Goal: Task Accomplishment & Management: Use online tool/utility

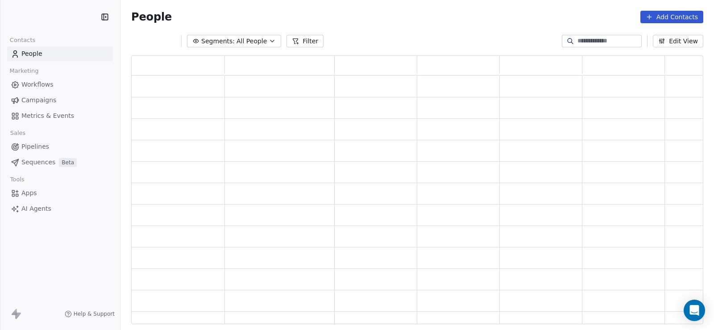
scroll to position [262, 552]
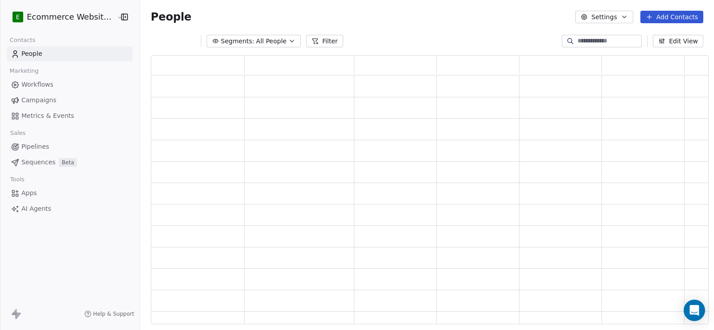
click at [59, 21] on html "E Ecommerce Website Builder Contacts People Marketing Workflows Campaigns Metri…" at bounding box center [357, 165] width 714 height 330
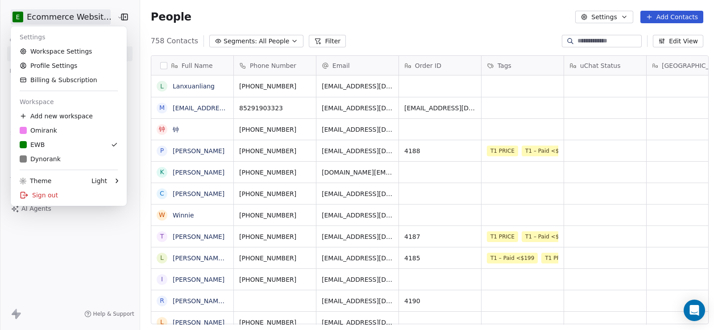
scroll to position [284, 573]
click at [59, 130] on div "O Omirank" at bounding box center [69, 130] width 98 height 9
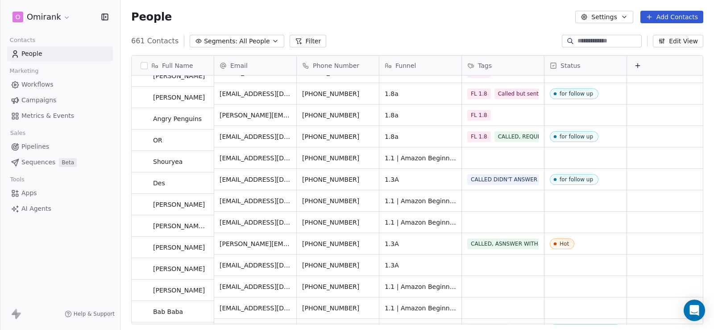
scroll to position [357, 0]
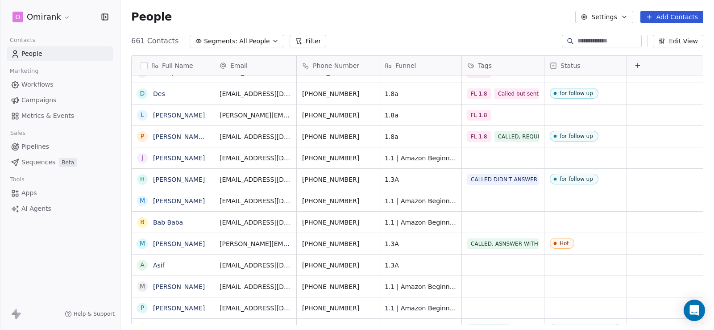
drag, startPoint x: 438, startPoint y: 325, endPoint x: 497, endPoint y: 269, distance: 80.8
click at [469, 324] on div "Full Name < <test lead: dummy data for full_name> [PERSON_NAME] P PRIVATE LABEL…" at bounding box center [418, 193] width 594 height 290
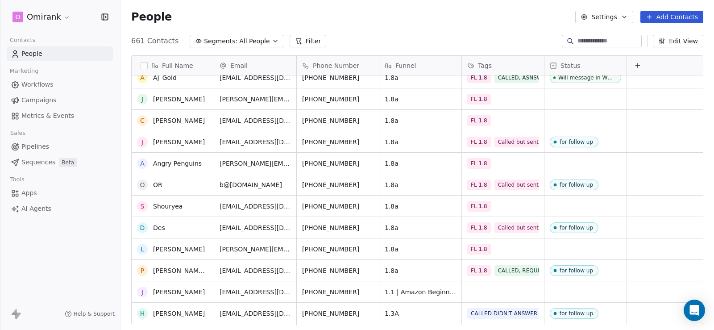
scroll to position [0, 0]
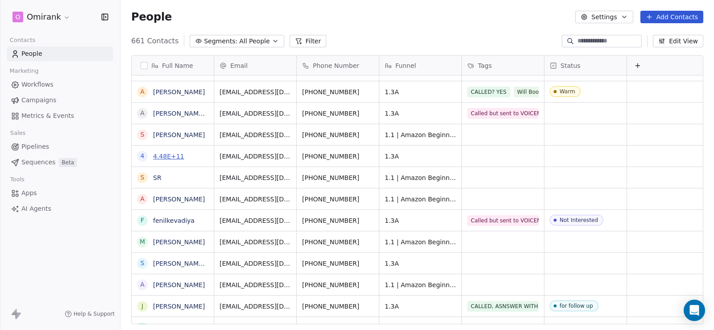
click at [175, 156] on link "4.48E+11" at bounding box center [168, 156] width 31 height 7
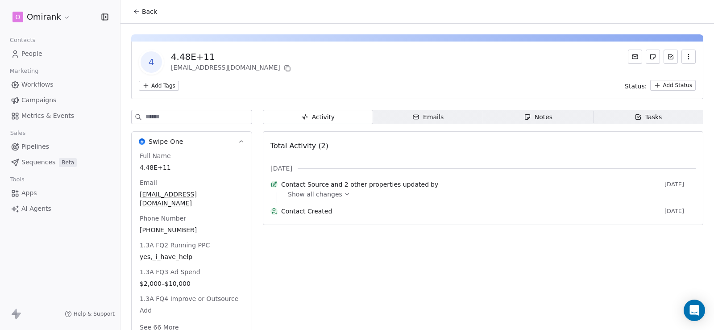
click at [160, 88] on html "O Omirank Contacts People Marketing Workflows Campaigns Metrics & Events Sales …" at bounding box center [357, 165] width 714 height 330
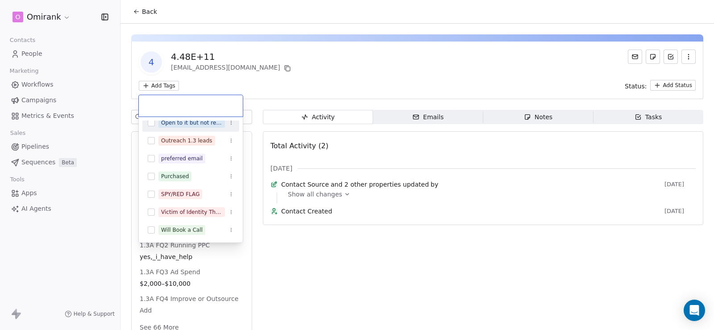
click at [393, 244] on html "O Omirank Contacts People Marketing Workflows Campaigns Metrics & Events Sales …" at bounding box center [357, 165] width 714 height 330
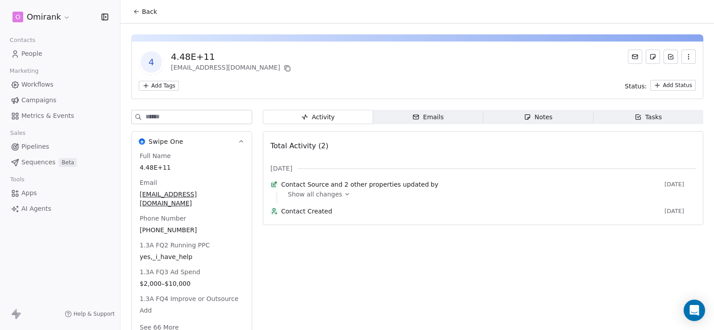
click at [553, 116] on span "Notes Notes" at bounding box center [538, 117] width 110 height 14
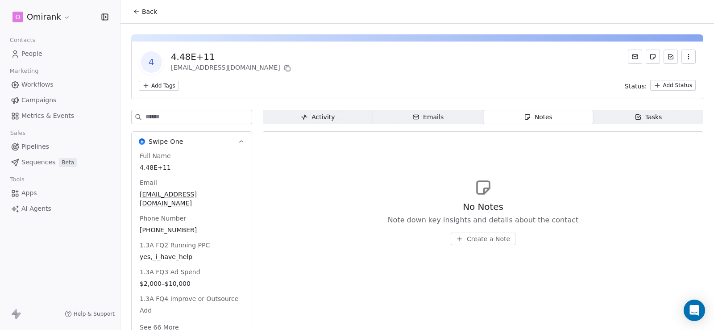
click at [152, 12] on span "Back" at bounding box center [149, 11] width 15 height 9
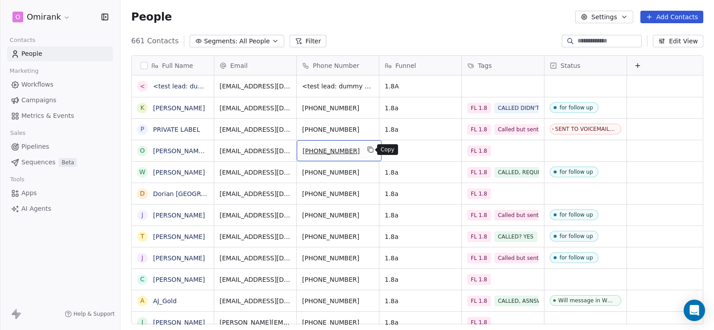
click at [371, 150] on icon "grid" at bounding box center [370, 149] width 7 height 7
click at [188, 151] on link "[PERSON_NAME] [PERSON_NAME]" at bounding box center [206, 150] width 106 height 7
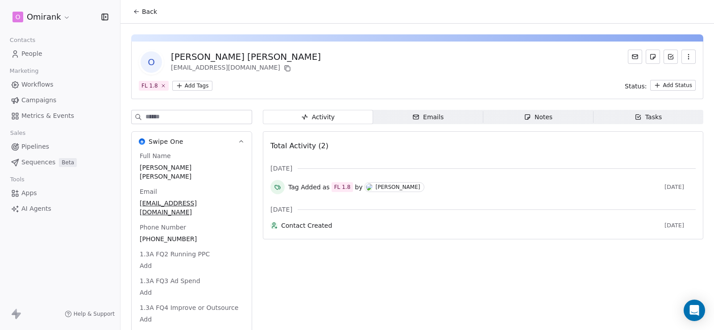
click at [534, 116] on div "Notes" at bounding box center [538, 116] width 29 height 9
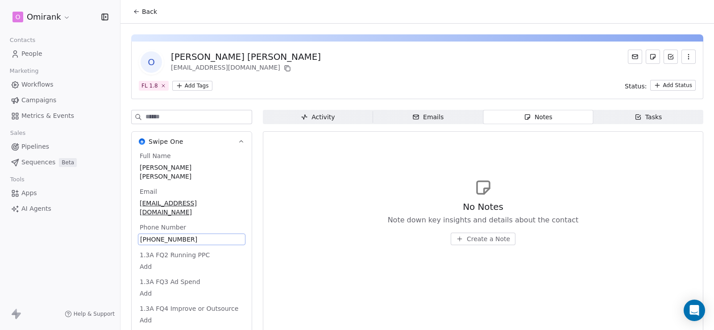
scroll to position [16, 0]
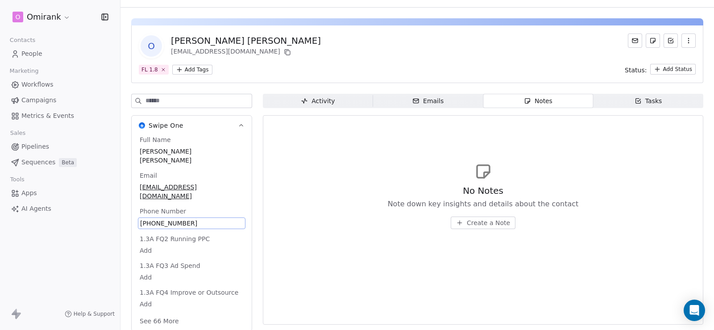
click at [190, 219] on div "Full Name [PERSON_NAME] [PERSON_NAME] Email [EMAIL_ADDRESS][DOMAIN_NAME] Phone …" at bounding box center [192, 231] width 108 height 192
click at [189, 219] on span "[PHONE_NUMBER]" at bounding box center [191, 223] width 103 height 9
click at [469, 217] on html "**********" at bounding box center [357, 165] width 714 height 330
click at [467, 225] on span "Create a Note" at bounding box center [488, 222] width 43 height 9
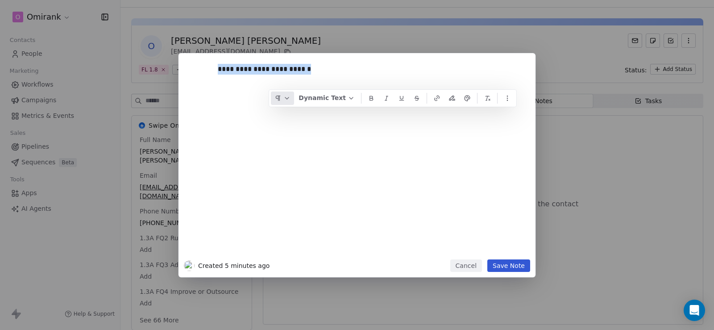
copy div "**********"
click at [509, 266] on button "Save Note" at bounding box center [508, 265] width 43 height 12
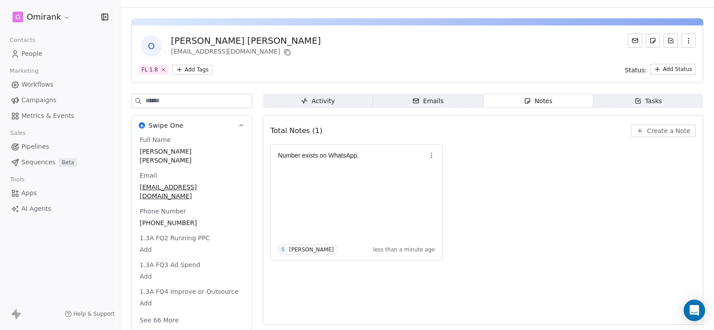
scroll to position [0, 0]
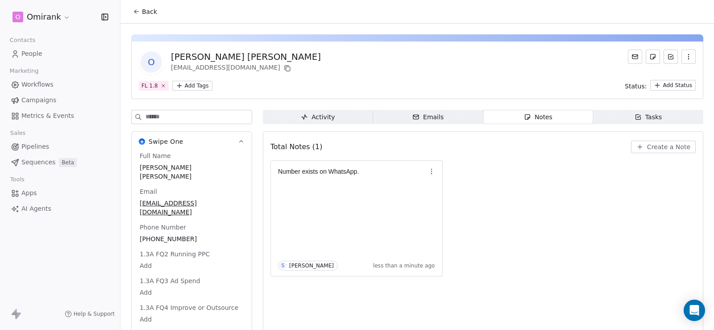
click at [145, 15] on span "Back" at bounding box center [149, 11] width 15 height 9
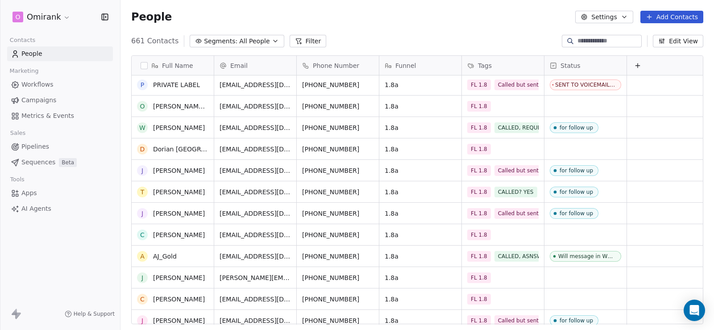
scroll to position [45, 0]
click at [369, 150] on icon "grid" at bounding box center [370, 147] width 7 height 7
click at [171, 147] on link "Dorian [GEOGRAPHIC_DATA]" at bounding box center [197, 149] width 88 height 7
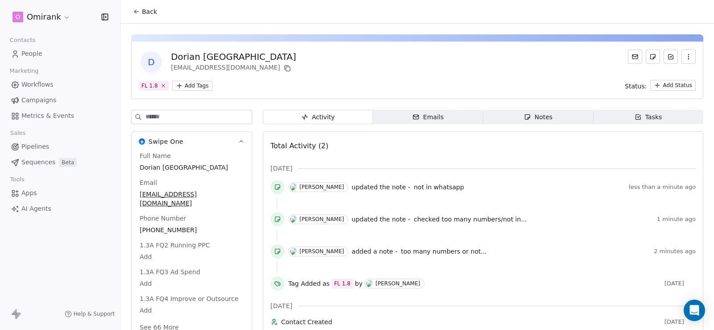
click at [527, 114] on icon "button" at bounding box center [527, 116] width 7 height 7
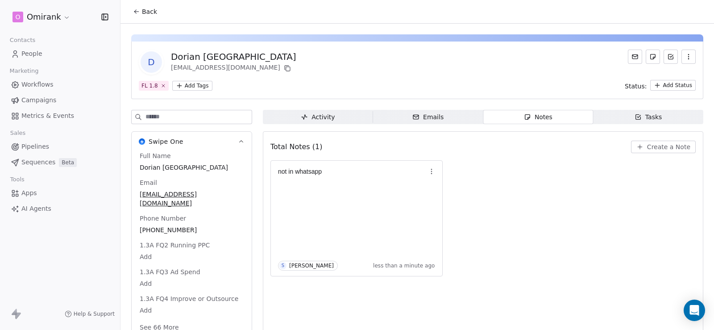
click at [154, 12] on span "Back" at bounding box center [149, 11] width 15 height 9
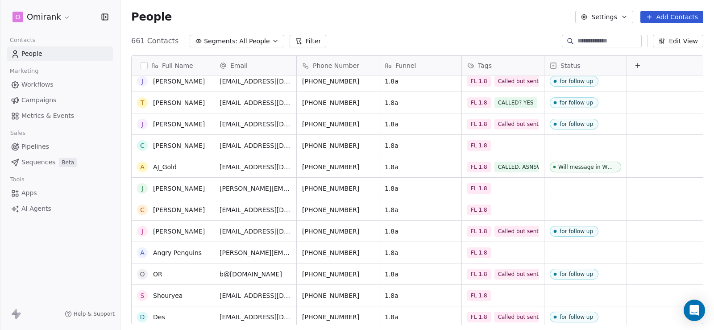
scroll to position [134, 0]
click at [194, 146] on link "[PERSON_NAME]" at bounding box center [179, 145] width 52 height 7
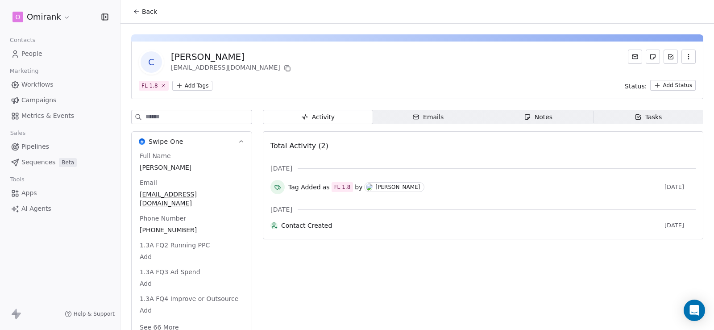
click at [526, 113] on div "Notes" at bounding box center [538, 116] width 29 height 9
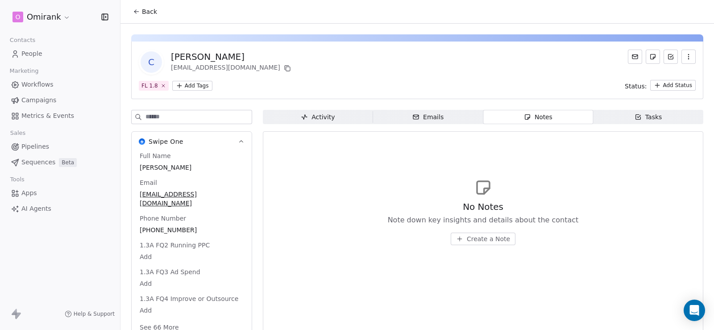
click at [151, 12] on span "Back" at bounding box center [149, 11] width 15 height 9
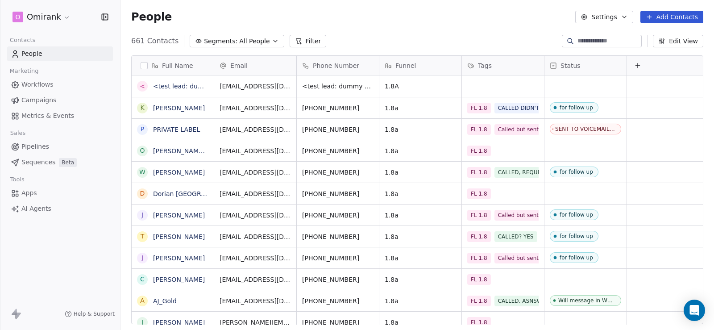
scroll to position [284, 587]
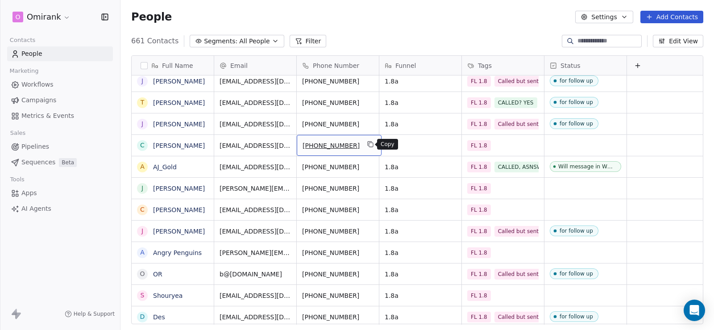
click at [371, 142] on button "grid" at bounding box center [370, 144] width 11 height 11
click at [161, 146] on link "[PERSON_NAME]" at bounding box center [179, 145] width 52 height 7
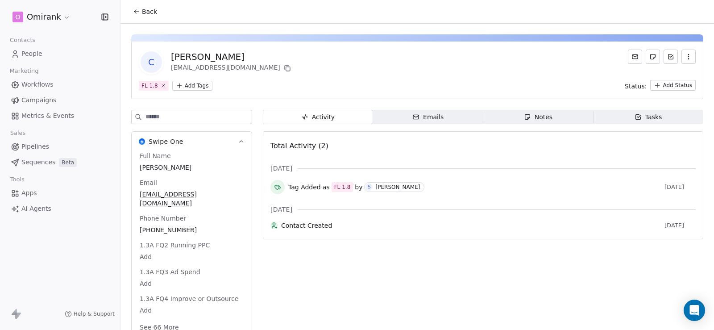
click at [520, 112] on span "Notes Notes" at bounding box center [538, 117] width 110 height 14
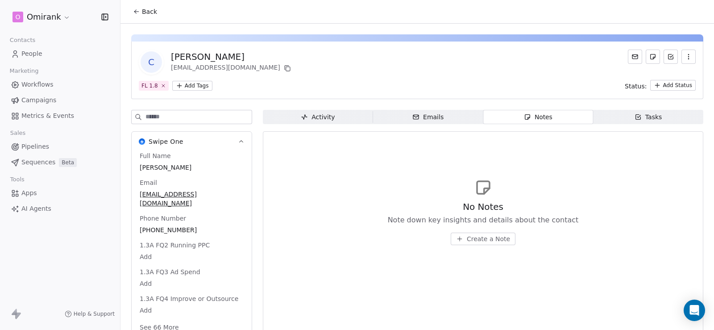
click at [479, 238] on span "Create a Note" at bounding box center [488, 238] width 43 height 9
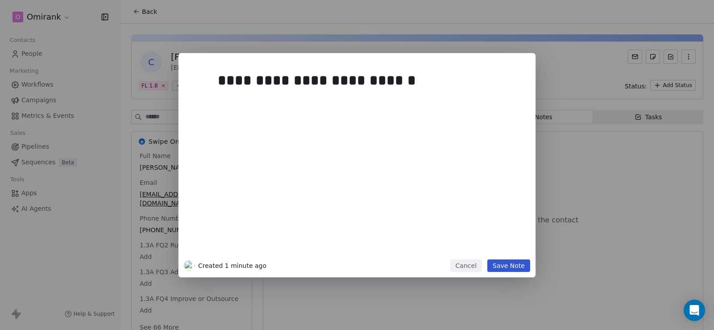
click at [512, 259] on button "Save Note" at bounding box center [508, 265] width 43 height 12
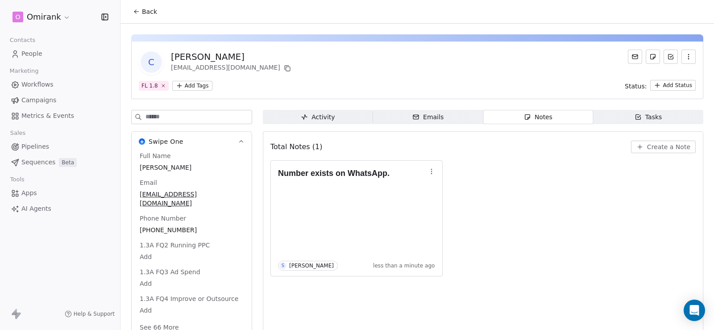
click at [143, 14] on span "Back" at bounding box center [149, 11] width 15 height 9
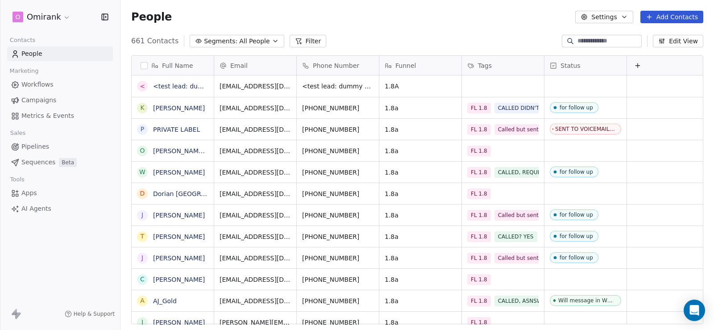
scroll to position [284, 587]
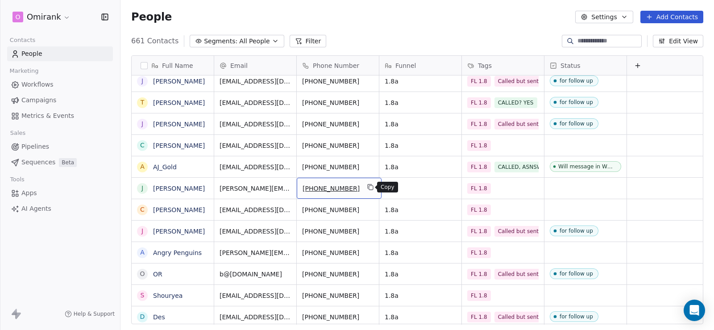
click at [369, 188] on icon "grid" at bounding box center [370, 186] width 7 height 7
click at [168, 187] on link "[PERSON_NAME]" at bounding box center [179, 188] width 52 height 7
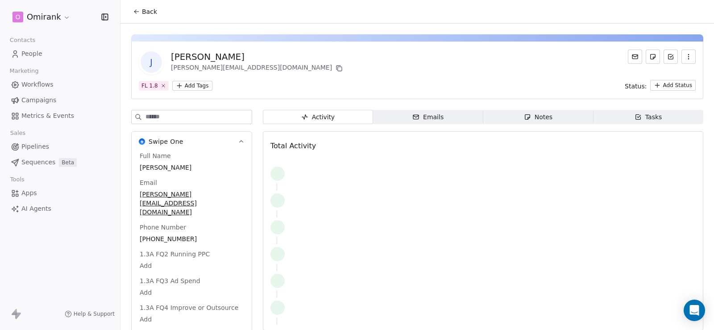
click at [530, 117] on div "Notes" at bounding box center [538, 116] width 29 height 9
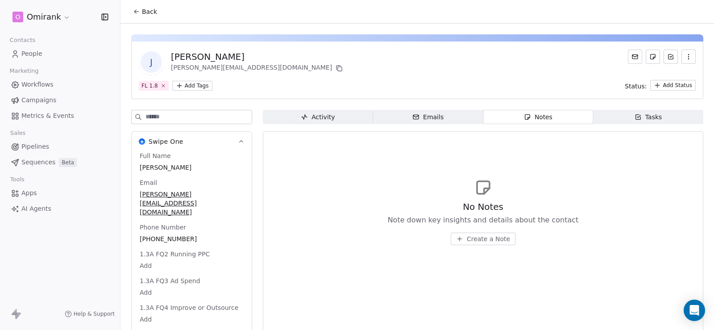
click at [467, 234] on span "Create a Note" at bounding box center [488, 238] width 43 height 9
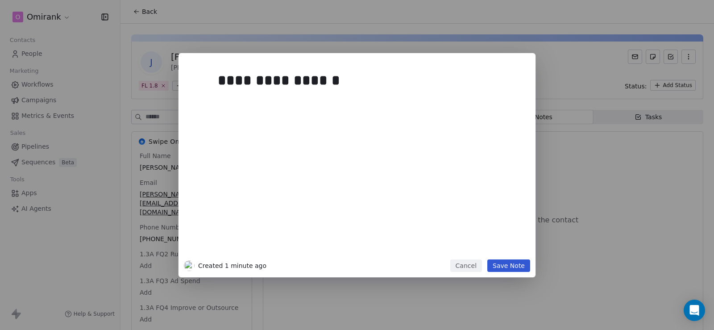
click at [514, 266] on button "Save Note" at bounding box center [508, 265] width 43 height 12
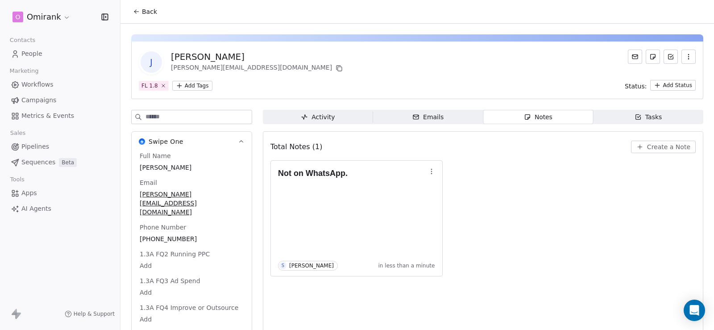
click at [147, 10] on span "Back" at bounding box center [149, 11] width 15 height 9
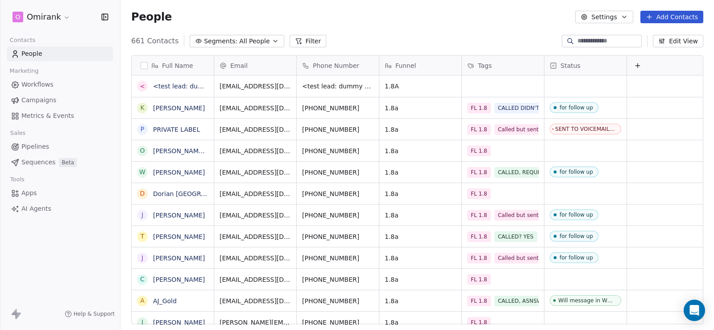
scroll to position [284, 587]
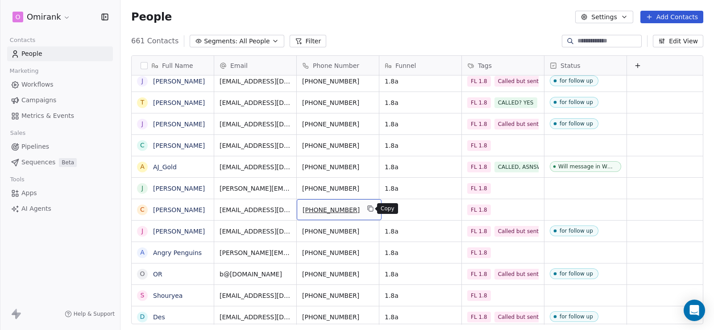
click at [372, 211] on button "grid" at bounding box center [370, 208] width 11 height 11
click at [194, 212] on link "[PERSON_NAME]" at bounding box center [179, 209] width 52 height 7
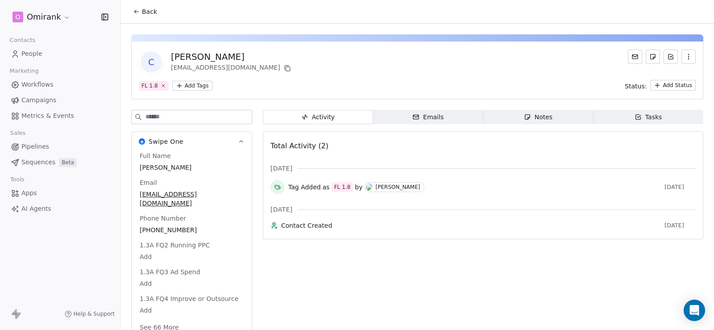
click at [535, 116] on div "Notes" at bounding box center [538, 116] width 29 height 9
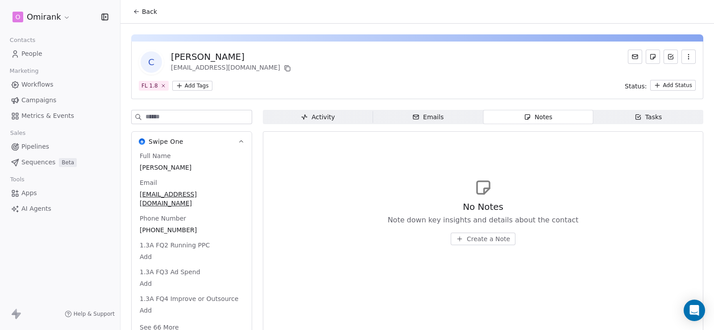
click at [151, 13] on span "Back" at bounding box center [149, 11] width 15 height 9
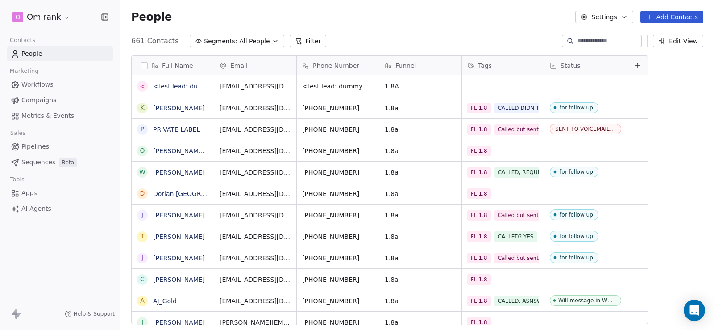
scroll to position [284, 587]
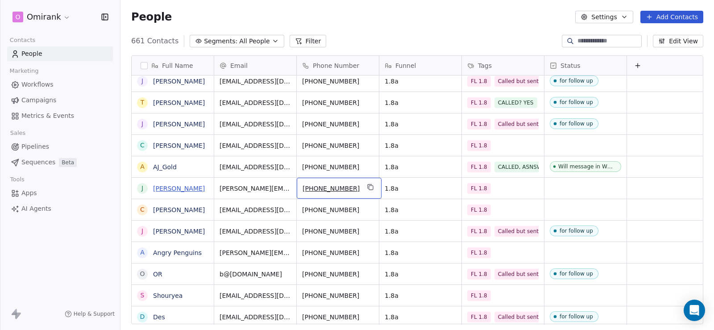
click at [171, 187] on link "[PERSON_NAME]" at bounding box center [179, 188] width 52 height 7
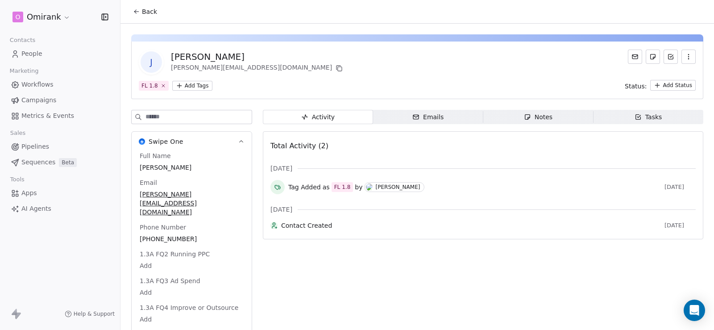
click at [513, 120] on span "Notes Notes" at bounding box center [538, 117] width 110 height 14
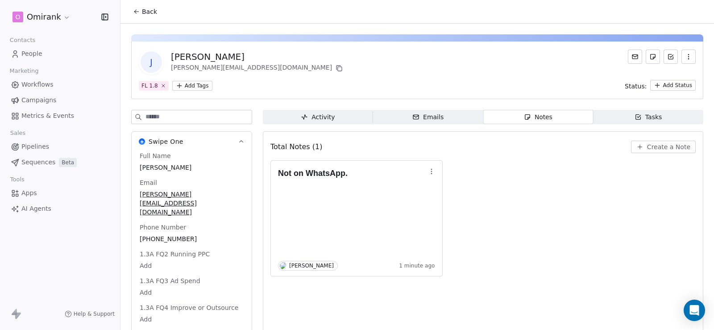
click at [147, 11] on span "Back" at bounding box center [149, 11] width 15 height 9
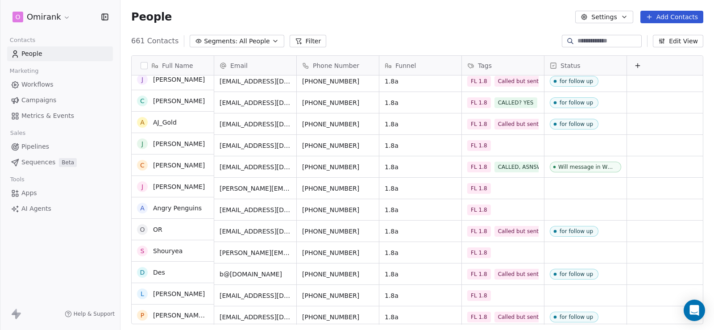
scroll to position [179, 0]
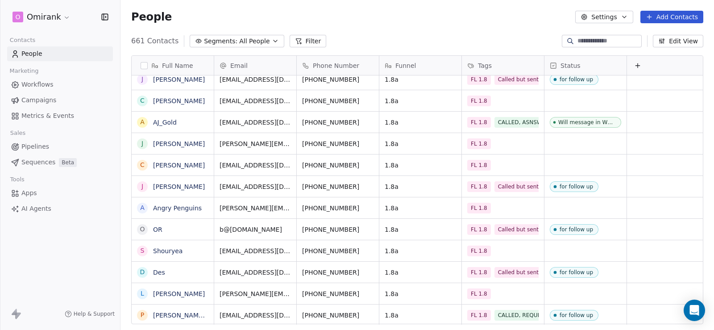
click at [362, 172] on div "[PHONE_NUMBER]" at bounding box center [338, 164] width 82 height 21
click at [370, 161] on icon "grid" at bounding box center [370, 163] width 7 height 7
click at [291, 163] on html "O Omirank Contacts People Marketing Workflows Campaigns Metrics & Events Sales …" at bounding box center [357, 165] width 714 height 330
click at [367, 165] on icon "grid" at bounding box center [370, 163] width 7 height 7
click at [169, 167] on link "[PERSON_NAME]" at bounding box center [179, 165] width 52 height 7
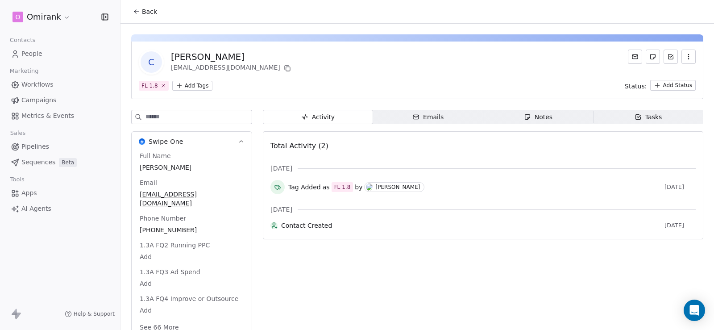
click at [527, 110] on span "Notes Notes" at bounding box center [538, 117] width 110 height 14
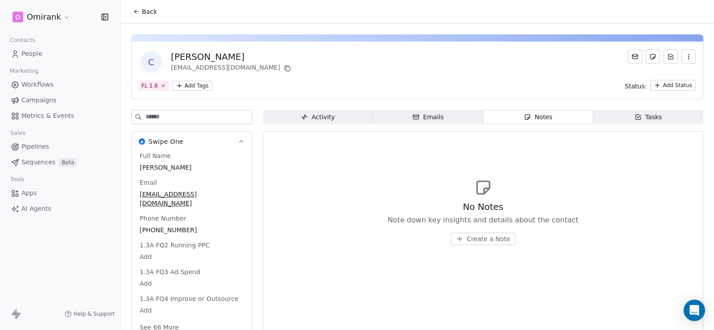
click at [483, 241] on span "Create a Note" at bounding box center [488, 238] width 43 height 9
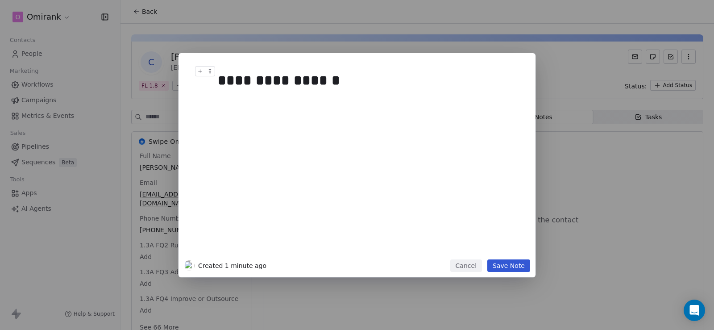
click at [520, 265] on button "Save Note" at bounding box center [508, 265] width 43 height 12
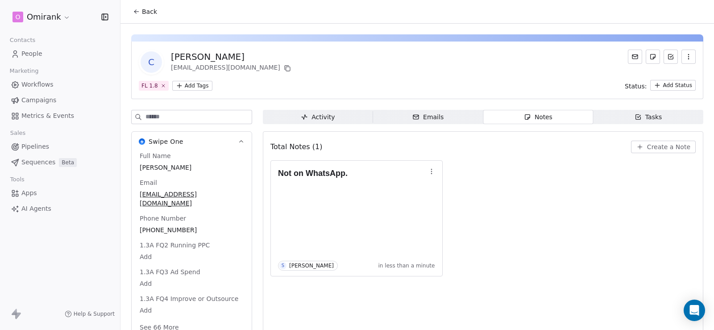
click at [136, 12] on icon at bounding box center [135, 13] width 2 height 2
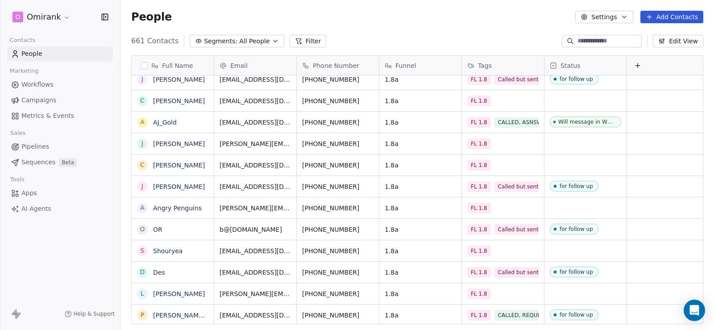
scroll to position [284, 587]
click at [371, 207] on icon "grid" at bounding box center [370, 206] width 7 height 7
click at [360, 207] on input "**********" at bounding box center [338, 208] width 79 height 18
click at [395, 206] on html "O Omirank Contacts People Marketing Workflows Campaigns Metrics & Events Sales …" at bounding box center [357, 165] width 714 height 330
click at [368, 208] on icon "grid" at bounding box center [370, 206] width 7 height 7
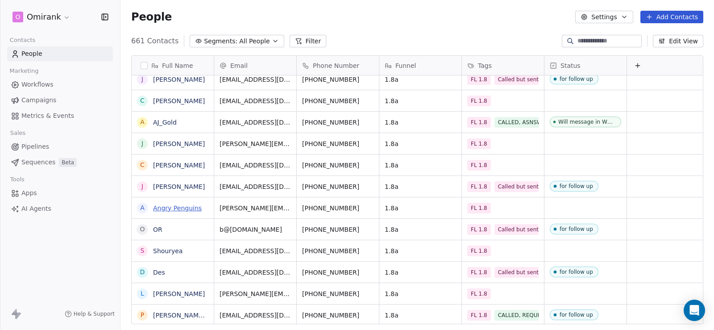
click at [171, 207] on link "Angry Penguins" at bounding box center [177, 207] width 49 height 7
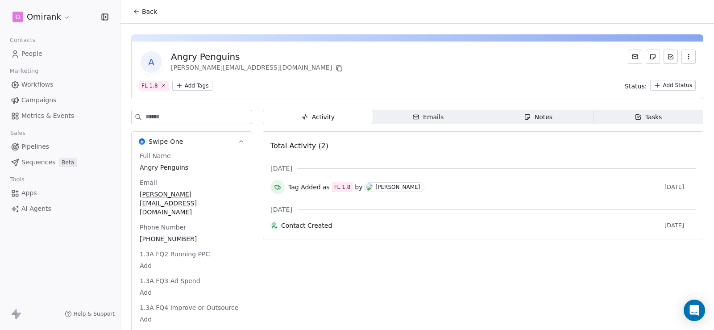
click at [527, 116] on icon "button" at bounding box center [527, 116] width 7 height 7
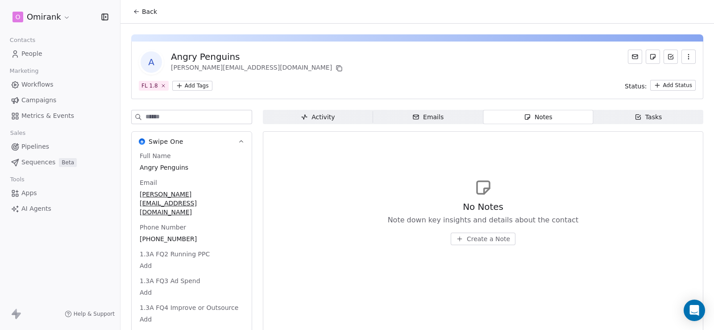
click at [150, 12] on span "Back" at bounding box center [149, 11] width 15 height 9
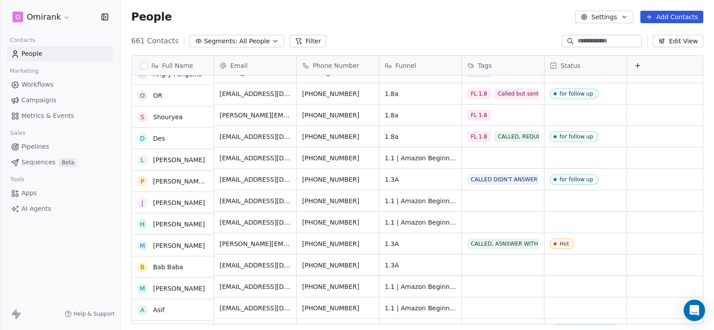
scroll to position [357, 0]
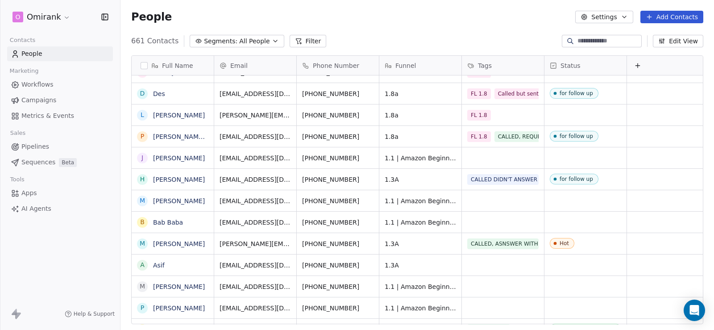
click at [295, 43] on button "Filter" at bounding box center [308, 41] width 37 height 12
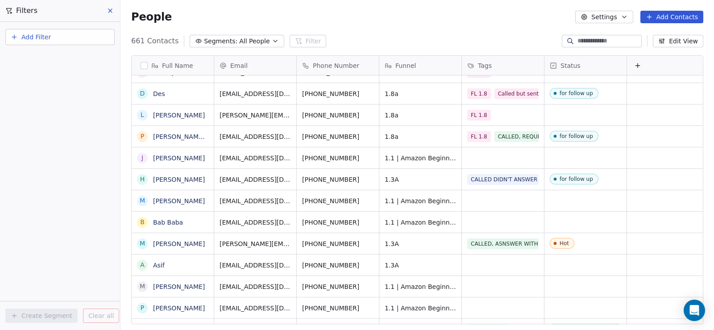
click at [63, 33] on button "Add Filter" at bounding box center [59, 37] width 109 height 16
click at [51, 69] on span "Contact activity" at bounding box center [40, 72] width 50 height 9
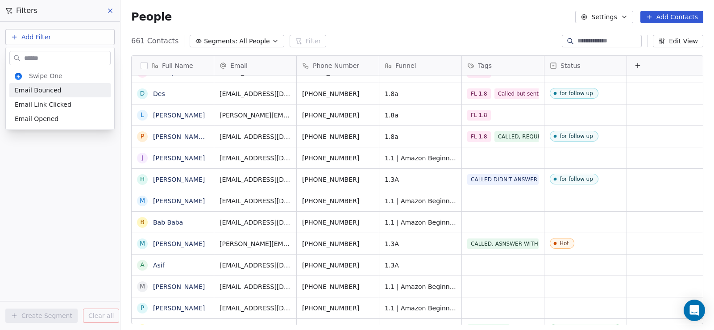
click at [56, 46] on html "O Omirank Contacts People Marketing Workflows Campaigns Metrics & Events Sales …" at bounding box center [357, 165] width 714 height 330
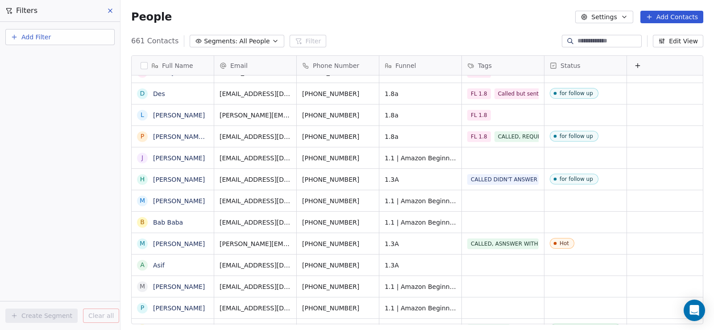
click at [58, 36] on button "Add Filter" at bounding box center [59, 37] width 109 height 16
click at [54, 59] on span "Contact properties" at bounding box center [44, 58] width 58 height 9
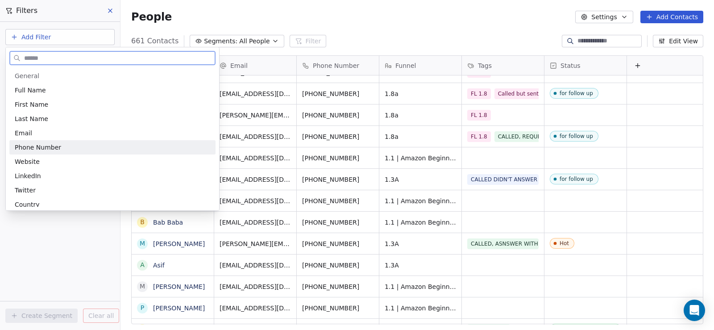
click at [48, 145] on span "Phone Number" at bounding box center [38, 147] width 46 height 9
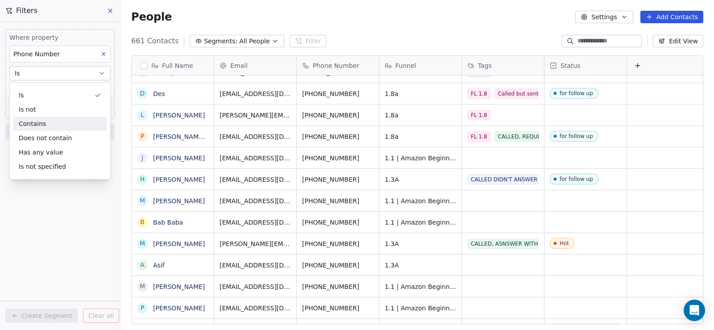
click at [37, 124] on div "Contains" at bounding box center [59, 123] width 93 height 14
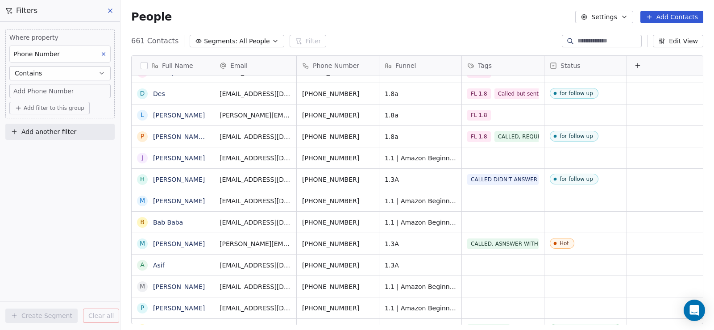
click at [35, 90] on span "Add Phone Number" at bounding box center [43, 91] width 61 height 9
type input "**"
click at [39, 164] on html "O Omirank Contacts People Marketing Workflows Campaigns Metrics & Events Sales …" at bounding box center [357, 165] width 714 height 330
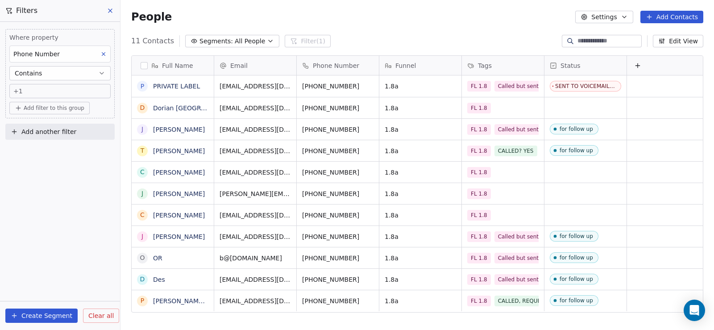
scroll to position [284, 587]
click at [370, 104] on icon "grid" at bounding box center [370, 106] width 7 height 7
click at [185, 110] on link "Dorian [GEOGRAPHIC_DATA]" at bounding box center [197, 107] width 88 height 7
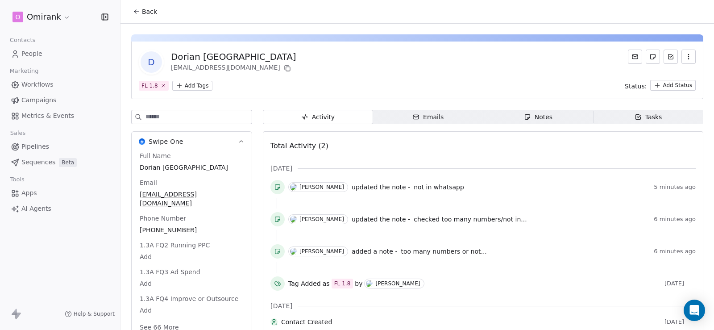
click at [533, 120] on div "Notes" at bounding box center [538, 116] width 29 height 9
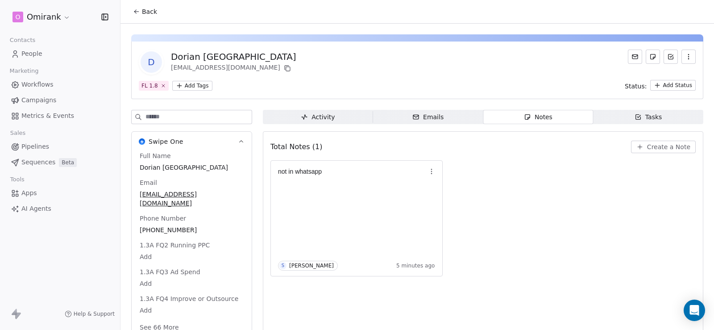
click at [141, 11] on button "Back" at bounding box center [145, 12] width 35 height 16
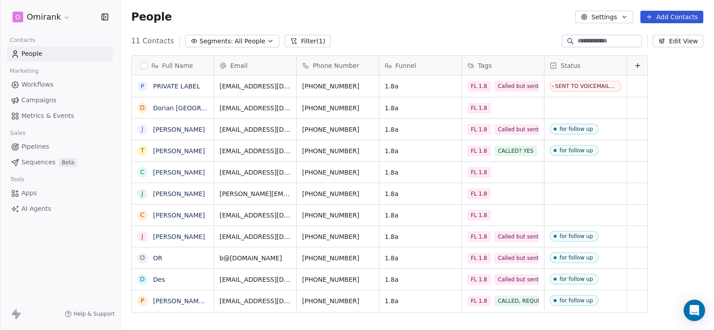
scroll to position [284, 587]
click at [196, 174] on link "[PERSON_NAME]" at bounding box center [179, 172] width 52 height 7
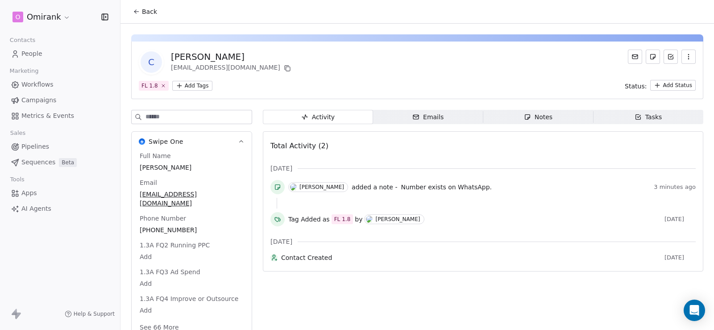
click at [540, 116] on div "Notes" at bounding box center [538, 116] width 29 height 9
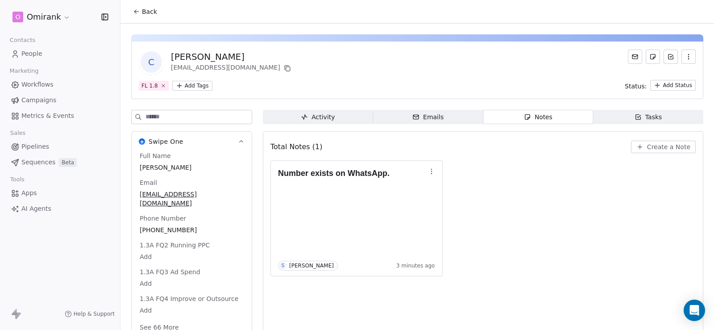
click at [143, 1] on div "Back" at bounding box center [418, 11] width 594 height 23
click at [144, 10] on span "Back" at bounding box center [149, 11] width 15 height 9
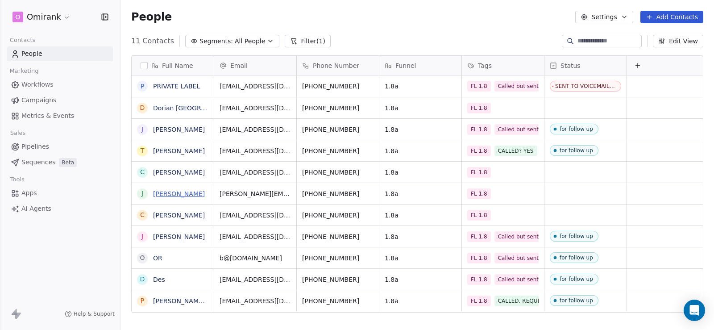
click at [171, 190] on link "[PERSON_NAME]" at bounding box center [179, 193] width 52 height 7
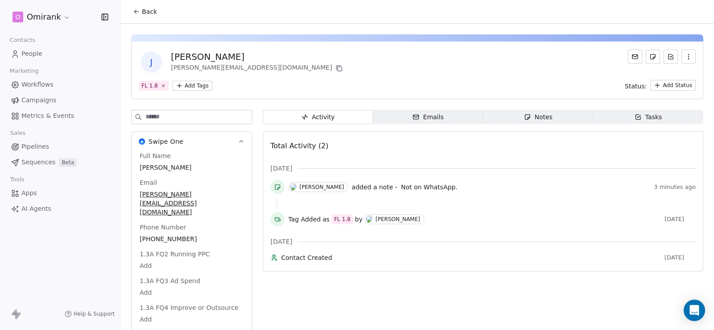
click at [145, 10] on span "Back" at bounding box center [149, 11] width 15 height 9
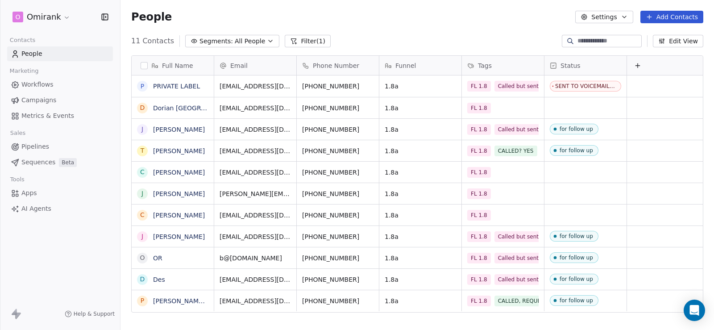
scroll to position [284, 587]
click at [369, 213] on icon "grid" at bounding box center [371, 214] width 4 height 4
click at [195, 212] on link "[PERSON_NAME]" at bounding box center [179, 215] width 52 height 7
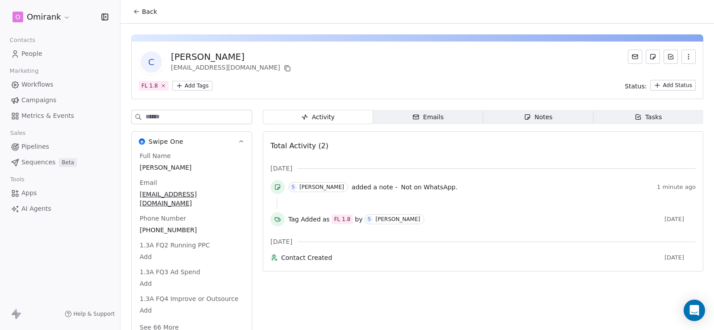
click at [146, 14] on span "Back" at bounding box center [149, 11] width 15 height 9
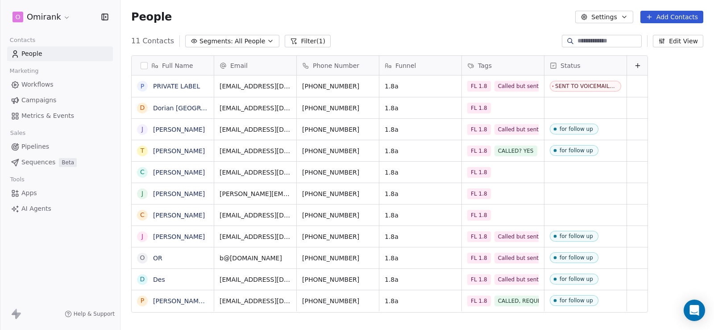
scroll to position [284, 587]
click at [285, 43] on button "Filter (1)" at bounding box center [308, 41] width 46 height 12
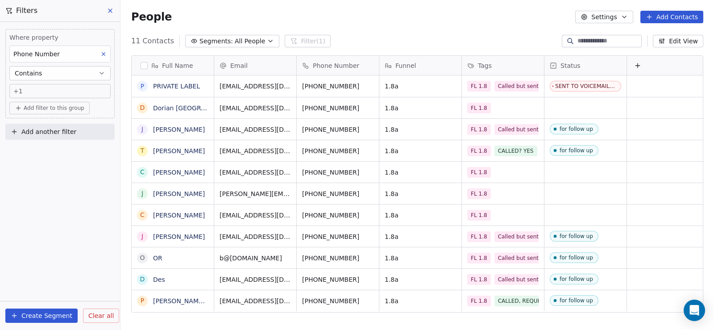
click at [66, 91] on div "+1" at bounding box center [59, 91] width 93 height 9
type input "***"
click at [99, 181] on html "O Omirank Contacts People Marketing Workflows Campaigns Metrics & Events Sales …" at bounding box center [357, 165] width 714 height 330
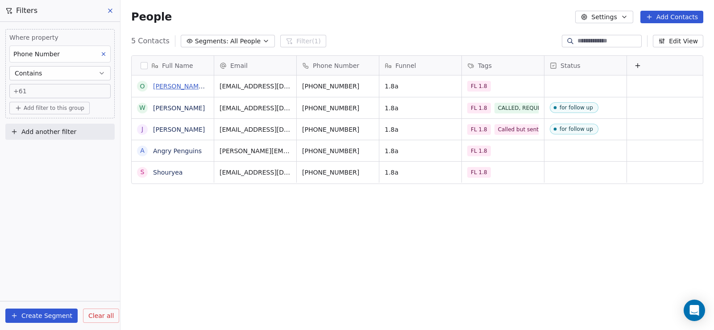
click at [177, 88] on link "[PERSON_NAME] [PERSON_NAME]" at bounding box center [206, 86] width 106 height 7
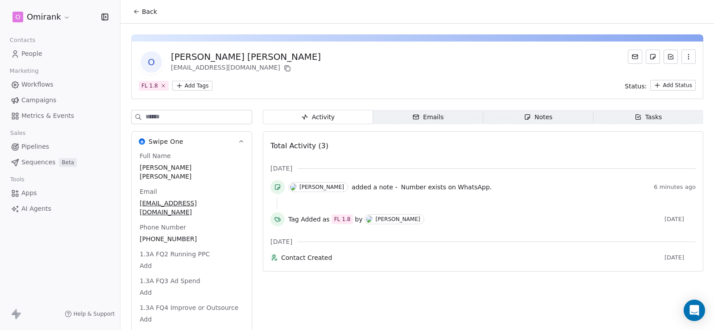
click at [535, 112] on div "Notes" at bounding box center [538, 116] width 29 height 9
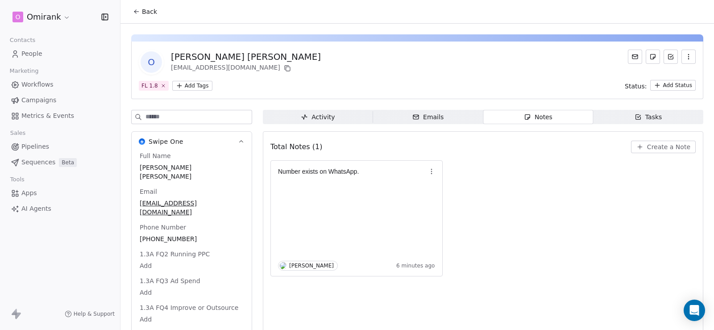
click at [150, 11] on span "Back" at bounding box center [149, 11] width 15 height 9
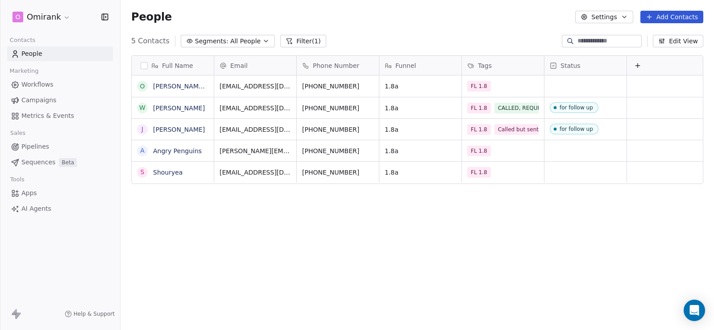
scroll to position [284, 587]
click at [192, 154] on link "Angry Penguins" at bounding box center [177, 150] width 49 height 7
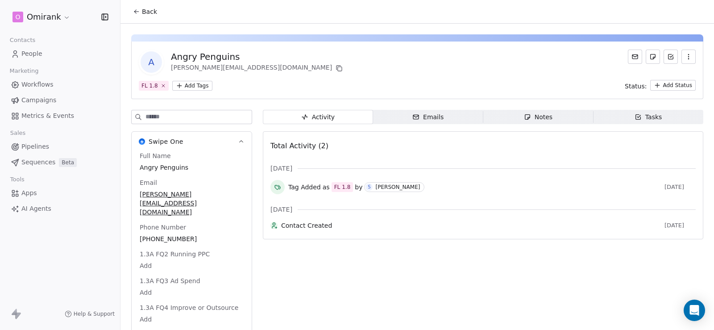
click at [517, 112] on span "Notes Notes" at bounding box center [538, 117] width 110 height 14
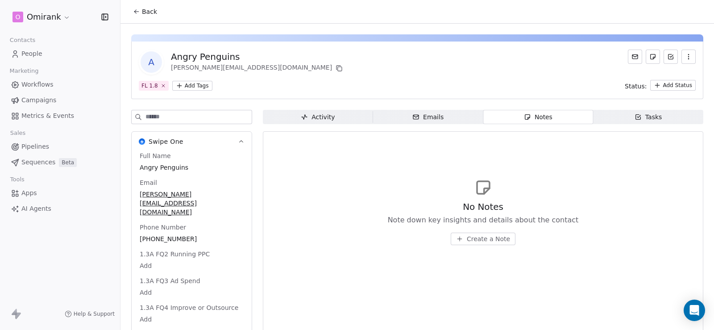
click at [144, 11] on span "Back" at bounding box center [149, 11] width 15 height 9
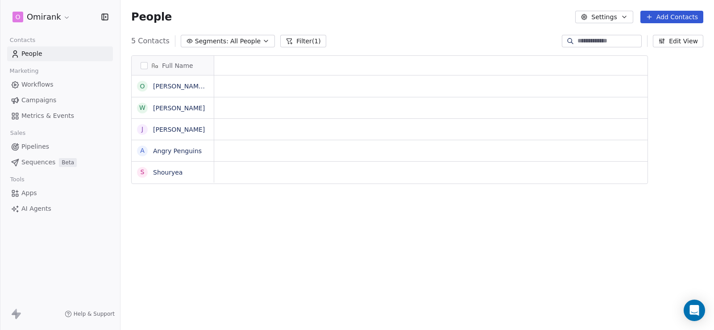
scroll to position [7, 7]
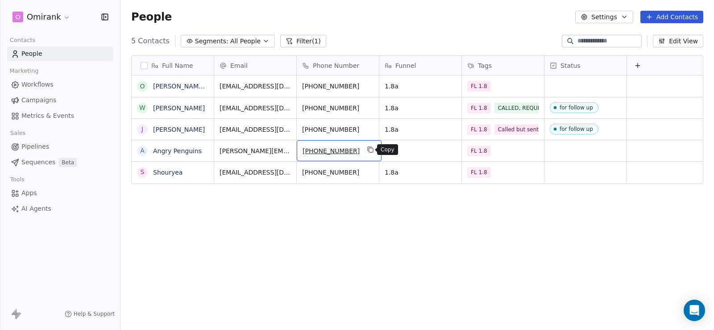
click at [367, 149] on icon "grid" at bounding box center [370, 149] width 7 height 7
click at [183, 149] on link "Angry Penguins" at bounding box center [177, 150] width 49 height 7
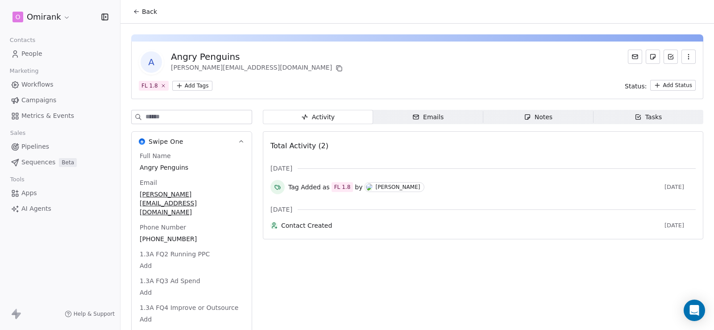
click at [544, 120] on div "Notes" at bounding box center [538, 116] width 29 height 9
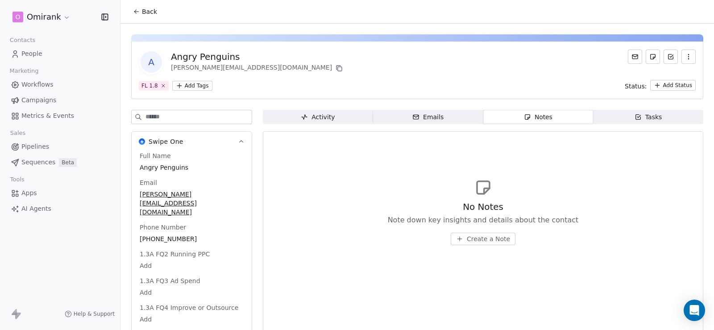
click at [492, 244] on button "Create a Note" at bounding box center [483, 239] width 65 height 12
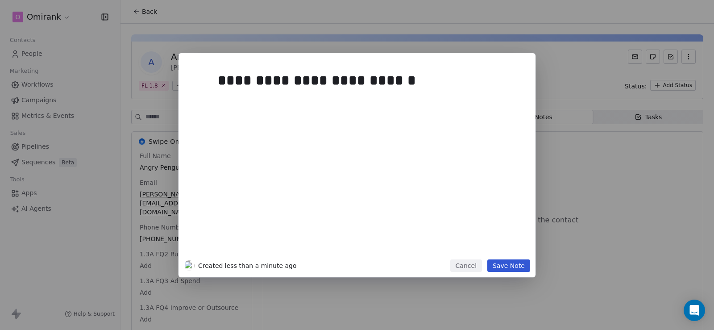
click at [510, 262] on button "Save Note" at bounding box center [508, 265] width 43 height 12
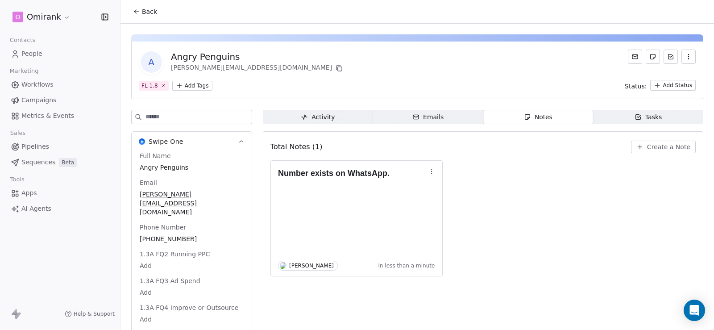
click at [152, 14] on span "Back" at bounding box center [149, 11] width 15 height 9
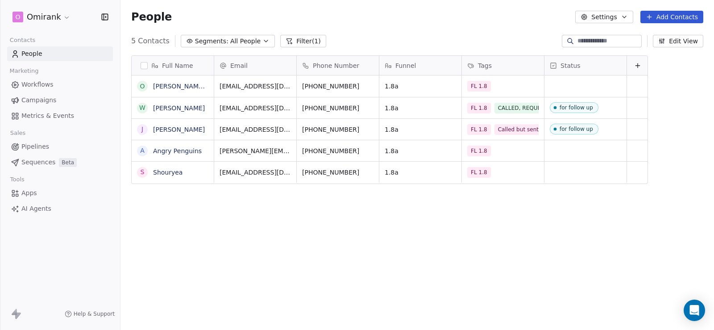
scroll to position [284, 587]
click at [368, 172] on icon "grid" at bounding box center [370, 170] width 7 height 7
click at [176, 173] on link "Shouryea" at bounding box center [167, 172] width 29 height 7
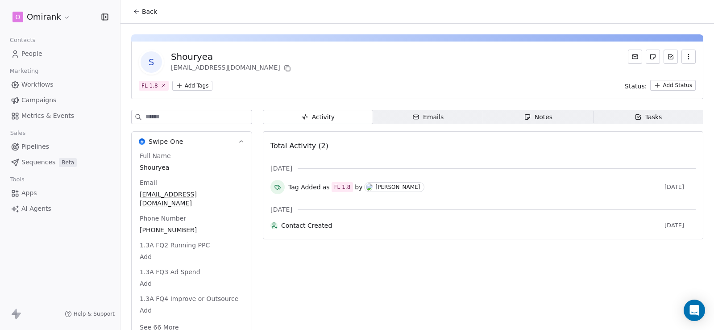
click at [515, 118] on span "Notes Notes" at bounding box center [538, 117] width 110 height 14
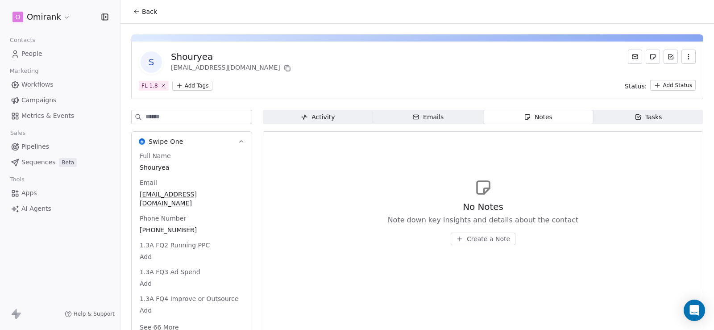
click at [458, 238] on icon "button" at bounding box center [459, 238] width 7 height 7
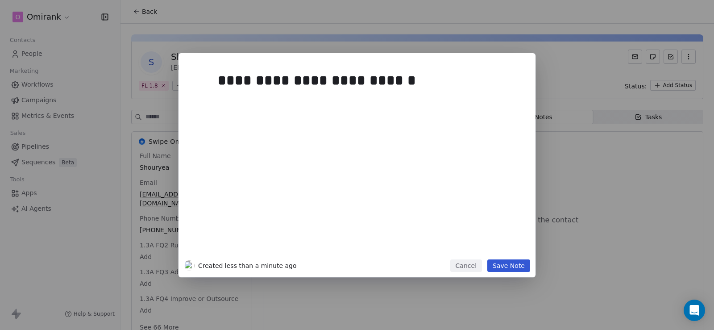
click at [517, 272] on div "**********" at bounding box center [357, 165] width 357 height 224
click at [517, 270] on button "Save Note" at bounding box center [508, 265] width 43 height 12
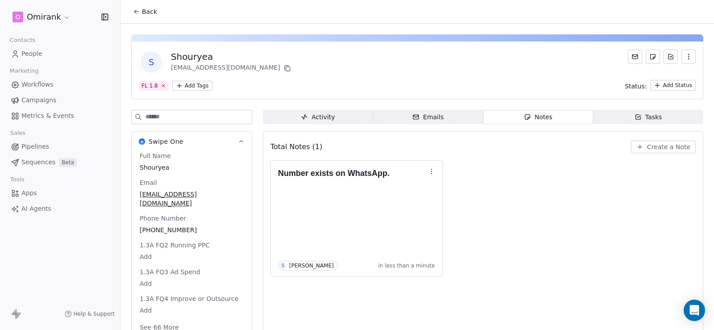
click at [138, 13] on icon at bounding box center [136, 11] width 7 height 7
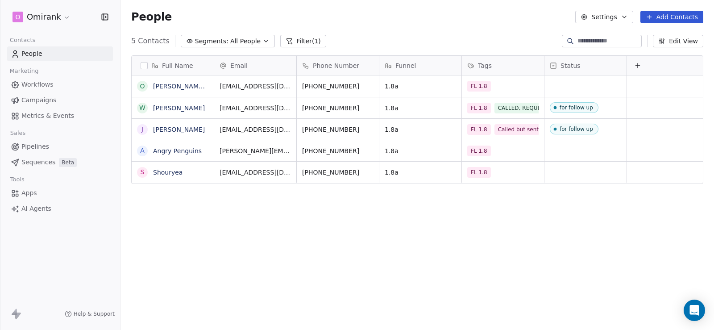
scroll to position [284, 587]
click at [243, 42] on span "All People" at bounding box center [245, 41] width 30 height 9
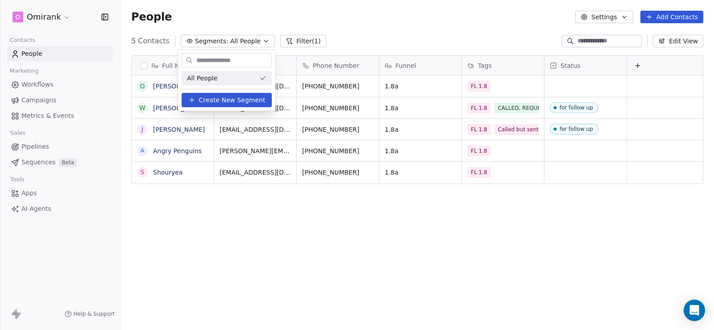
click at [291, 42] on html "O Omirank Contacts People Marketing Workflows Campaigns Metrics & Events Sales …" at bounding box center [357, 165] width 714 height 330
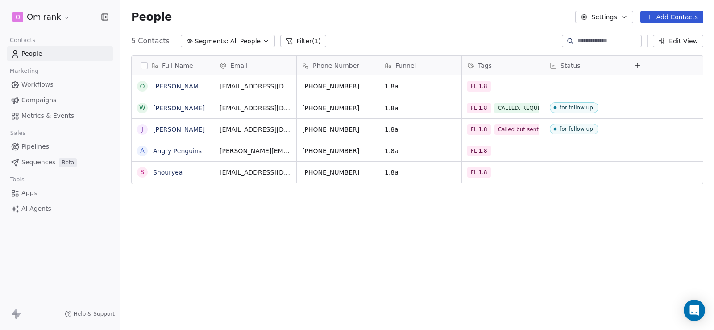
click at [294, 38] on button "Filter (1)" at bounding box center [303, 41] width 46 height 12
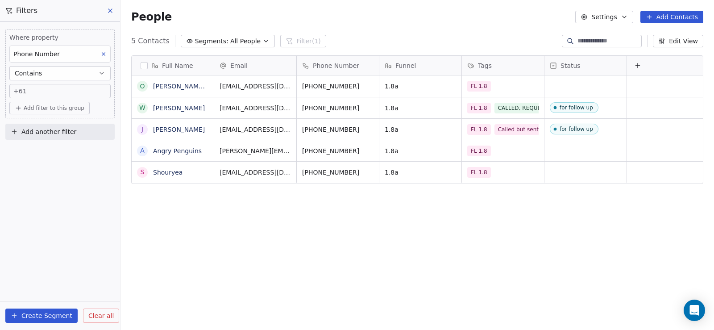
click at [99, 314] on span "Clear all" at bounding box center [100, 315] width 25 height 9
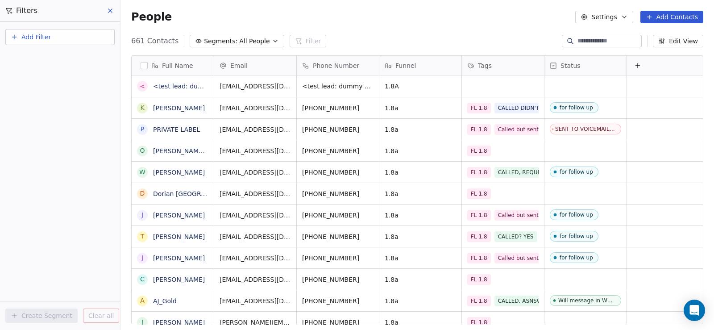
click at [374, 31] on div "People Settings Add Contacts" at bounding box center [418, 17] width 594 height 34
click at [0, 35] on div "Add Filter" at bounding box center [60, 35] width 120 height 27
click at [38, 38] on span "Add Filter" at bounding box center [35, 37] width 29 height 9
click at [46, 68] on span "Contact activity" at bounding box center [40, 72] width 50 height 9
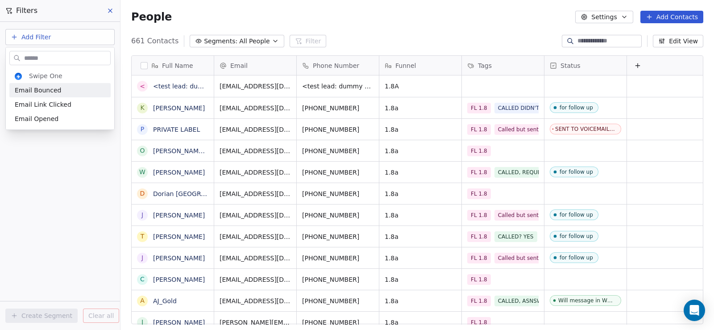
click at [51, 43] on html "O Omirank Contacts People Marketing Workflows Campaigns Metrics & Events Sales …" at bounding box center [357, 165] width 714 height 330
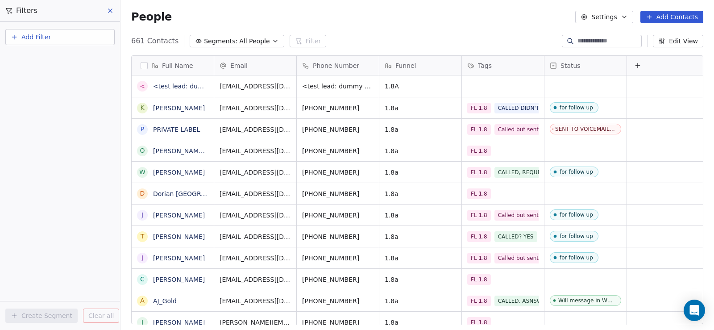
click at [52, 42] on button "Add Filter" at bounding box center [59, 37] width 109 height 16
click at [50, 62] on span "Contact properties" at bounding box center [44, 58] width 58 height 9
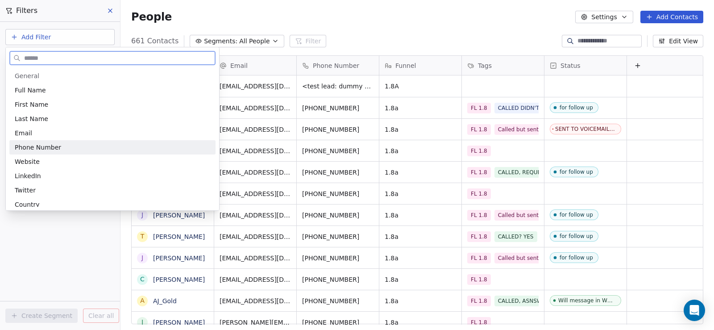
click at [46, 142] on div "Phone Number" at bounding box center [112, 147] width 206 height 14
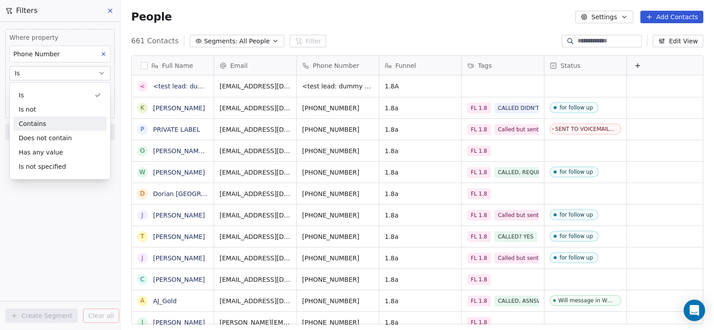
click at [34, 127] on div "Contains" at bounding box center [59, 123] width 93 height 14
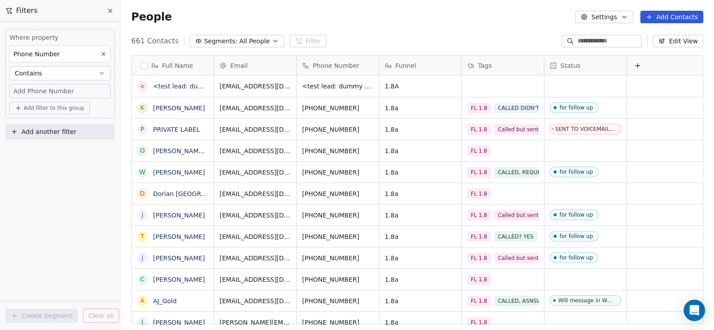
click at [38, 89] on span "Add Phone Number" at bounding box center [43, 91] width 61 height 9
type input "***"
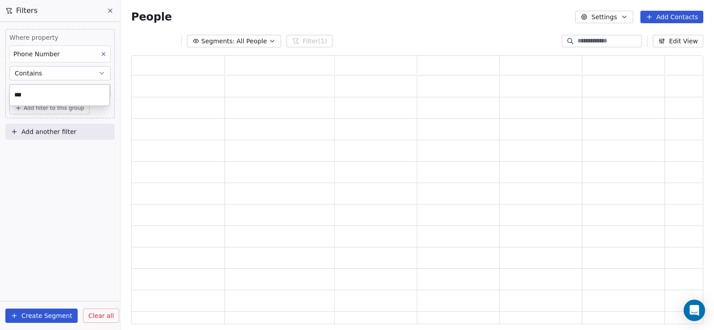
click at [52, 150] on html "O Omirank Contacts People Marketing Workflows Campaigns Metrics & Events Sales …" at bounding box center [357, 165] width 714 height 330
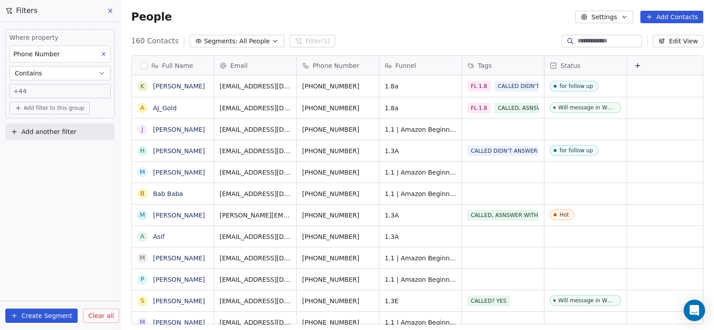
scroll to position [7, 7]
click at [187, 129] on link "[PERSON_NAME]" at bounding box center [179, 129] width 52 height 7
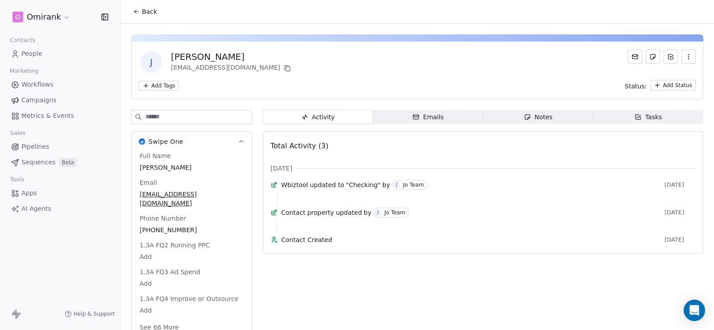
click at [519, 117] on span "Notes Notes" at bounding box center [538, 117] width 110 height 14
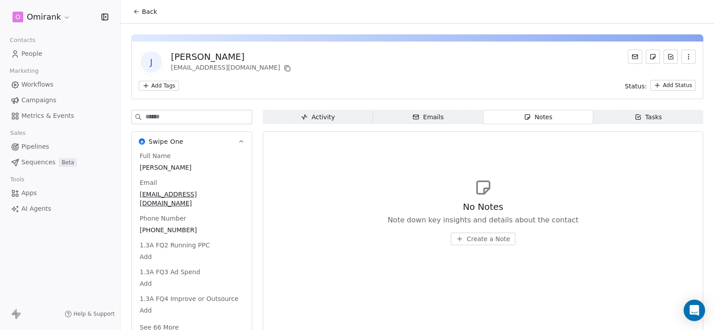
click at [150, 8] on span "Back" at bounding box center [149, 11] width 15 height 9
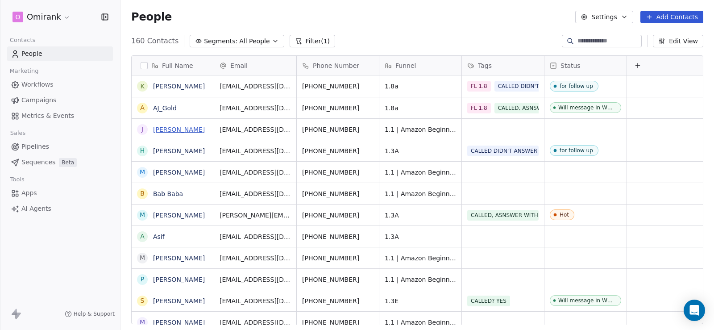
scroll to position [284, 587]
click at [370, 128] on icon "grid" at bounding box center [370, 128] width 7 height 7
click at [174, 130] on link "[PERSON_NAME]" at bounding box center [179, 129] width 52 height 7
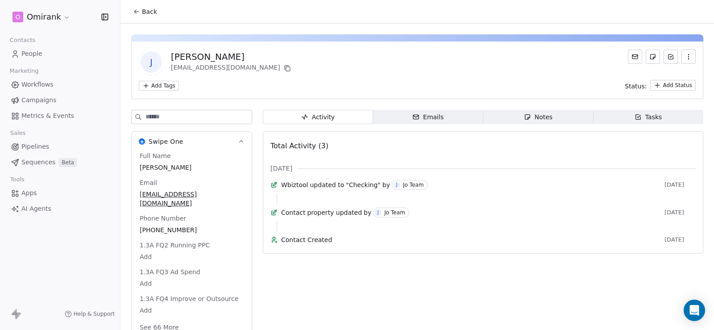
click at [516, 114] on span "Notes Notes" at bounding box center [538, 117] width 110 height 14
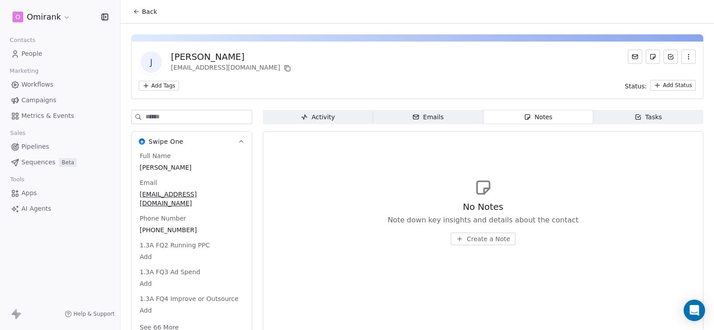
click at [476, 237] on span "Create a Note" at bounding box center [488, 238] width 43 height 9
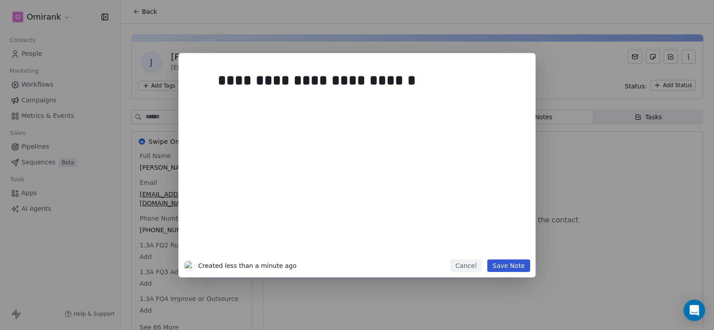
click at [508, 266] on button "Save Note" at bounding box center [508, 265] width 43 height 12
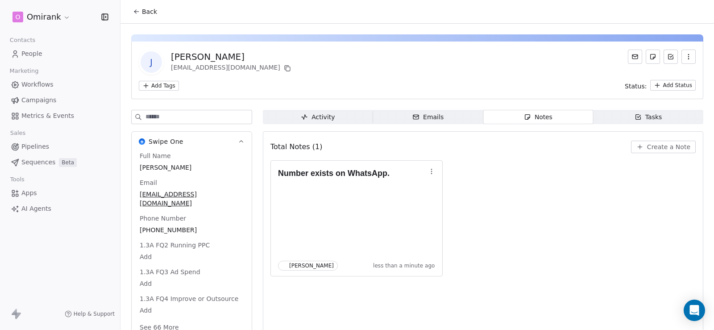
click at [145, 5] on button "Back" at bounding box center [145, 12] width 35 height 16
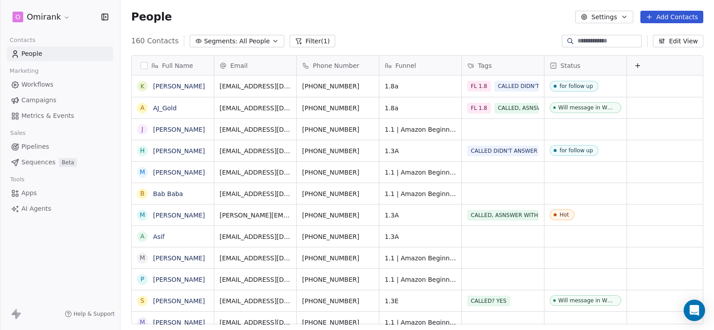
scroll to position [284, 587]
click at [369, 171] on icon "grid" at bounding box center [370, 170] width 7 height 7
click at [180, 171] on link "[PERSON_NAME]" at bounding box center [179, 172] width 52 height 7
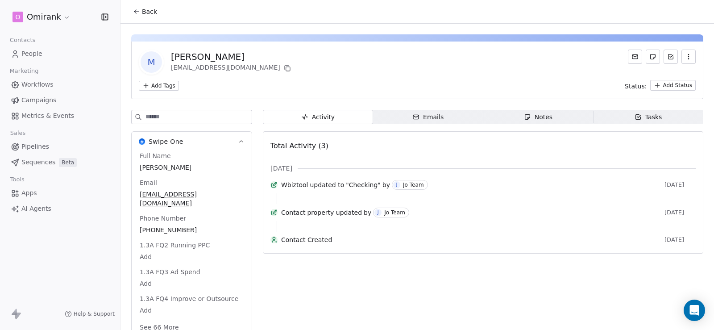
click at [519, 116] on span "Notes Notes" at bounding box center [538, 117] width 110 height 14
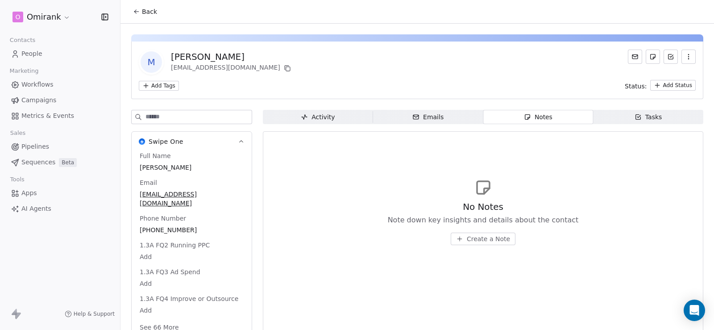
click at [486, 241] on span "Create a Note" at bounding box center [488, 238] width 43 height 9
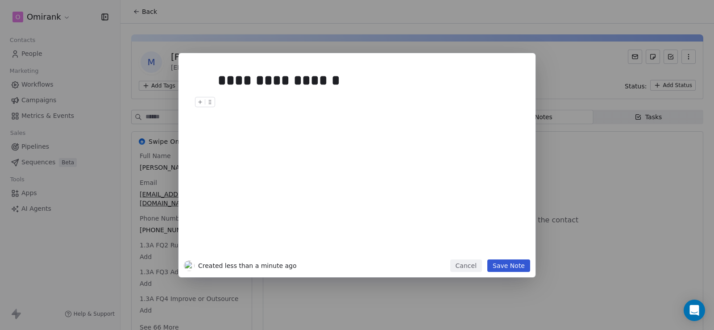
click at [507, 261] on button "Save Note" at bounding box center [508, 265] width 43 height 12
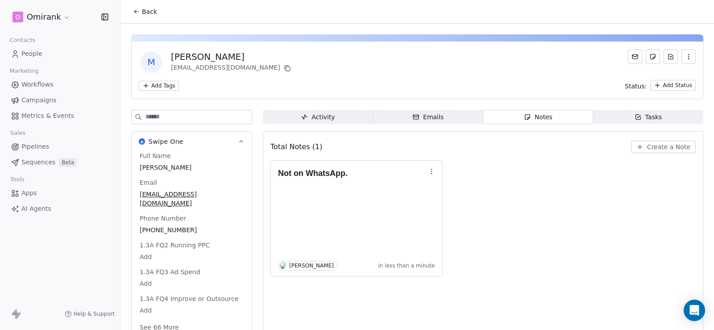
click at [153, 10] on span "Back" at bounding box center [149, 11] width 15 height 9
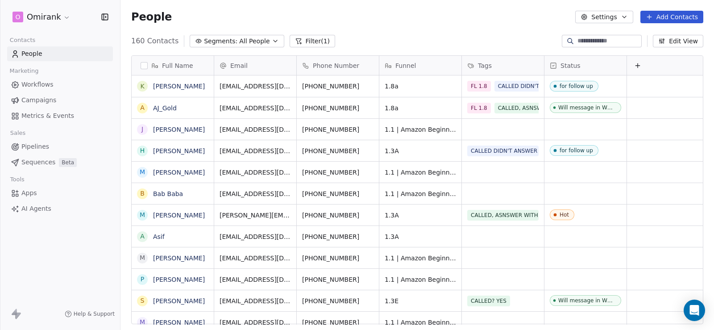
scroll to position [284, 587]
click at [370, 192] on icon "grid" at bounding box center [370, 192] width 7 height 7
click at [175, 191] on link "Bab Baba" at bounding box center [168, 193] width 30 height 7
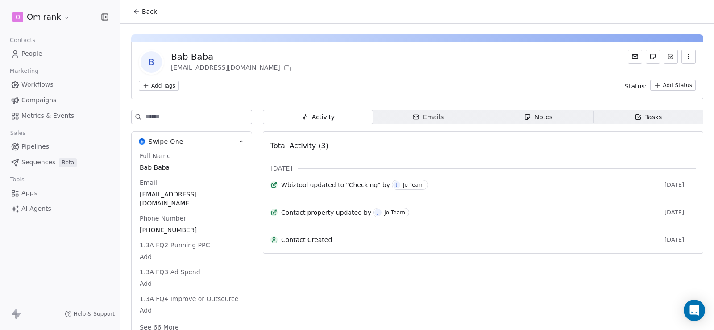
click at [502, 115] on span "Notes Notes" at bounding box center [538, 117] width 110 height 14
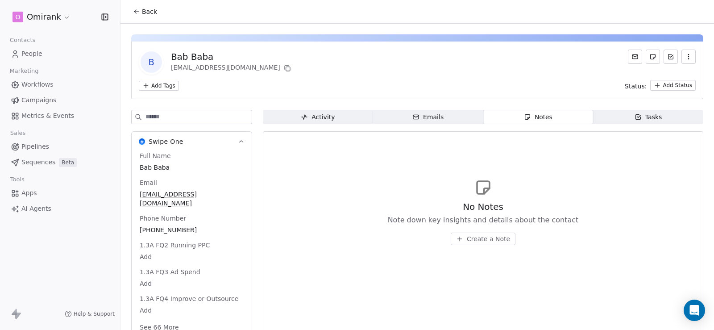
click at [325, 117] on div "Activity" at bounding box center [318, 116] width 34 height 9
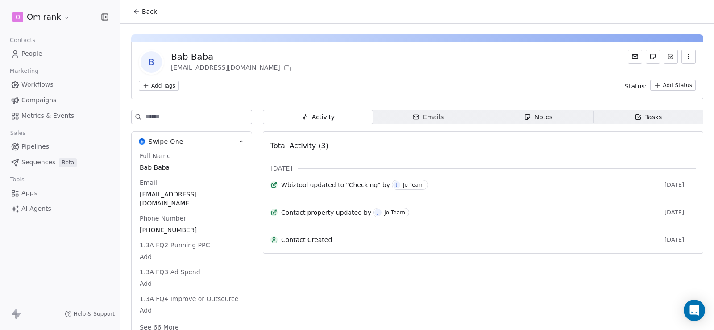
click at [558, 119] on span "Notes Notes" at bounding box center [538, 117] width 110 height 14
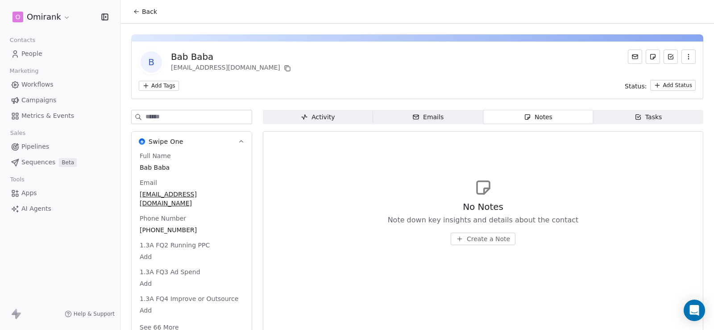
click at [470, 237] on span "Create a Note" at bounding box center [488, 238] width 43 height 9
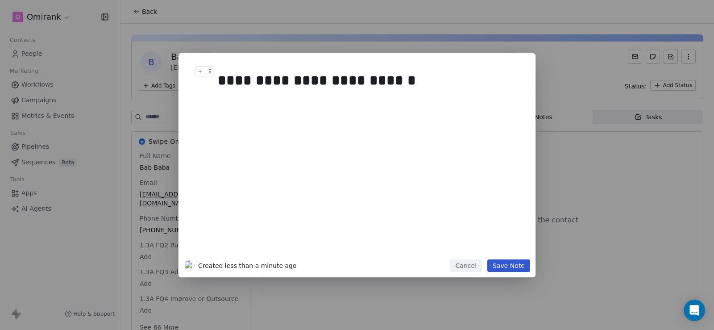
click at [512, 266] on button "Save Note" at bounding box center [508, 265] width 43 height 12
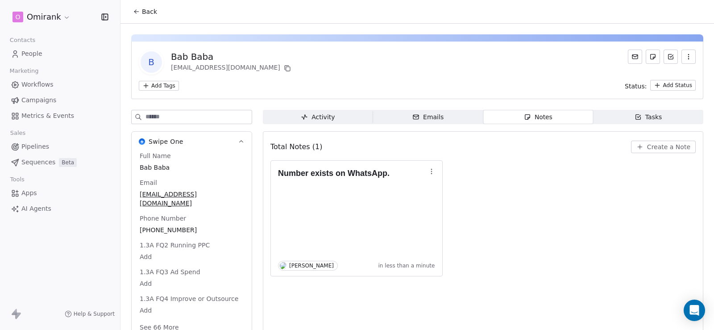
click at [150, 16] on button "Back" at bounding box center [145, 12] width 35 height 16
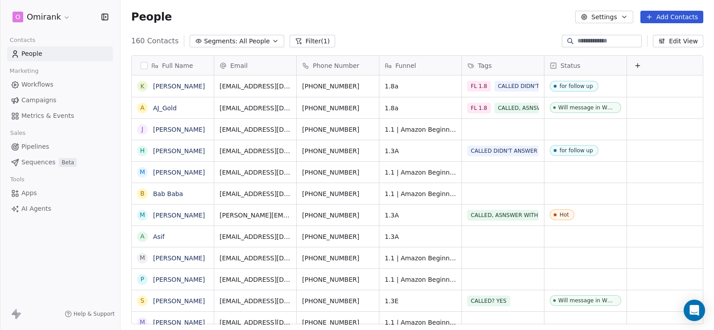
scroll to position [284, 587]
click at [371, 234] on icon "grid" at bounding box center [370, 235] width 7 height 7
click at [161, 237] on link "Asif" at bounding box center [159, 236] width 12 height 7
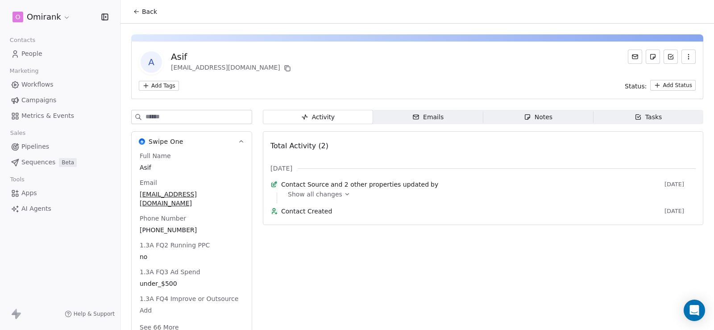
click at [516, 116] on span "Notes Notes" at bounding box center [538, 117] width 110 height 14
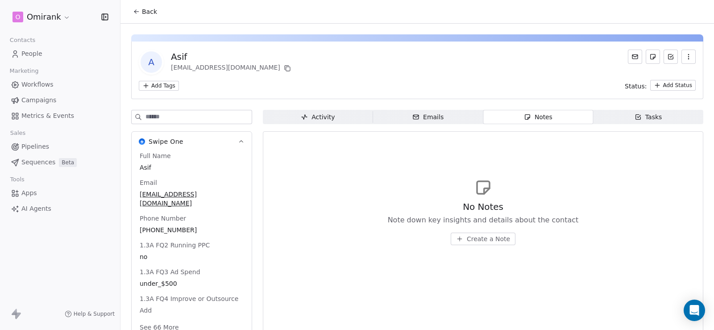
click at [482, 236] on span "Create a Note" at bounding box center [488, 238] width 43 height 9
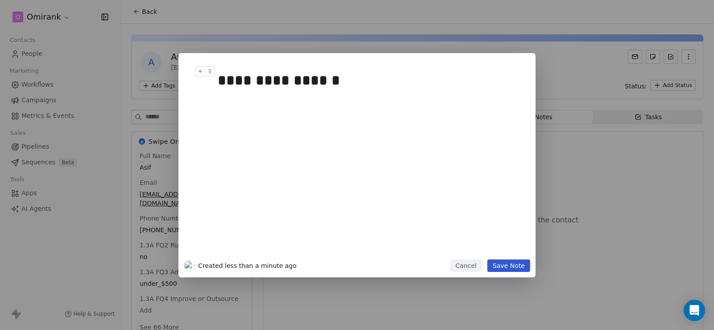
click at [523, 266] on button "Save Note" at bounding box center [508, 265] width 43 height 12
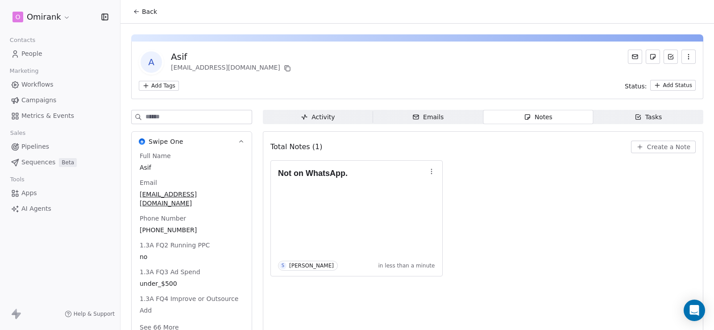
click at [140, 12] on button "Back" at bounding box center [145, 12] width 35 height 16
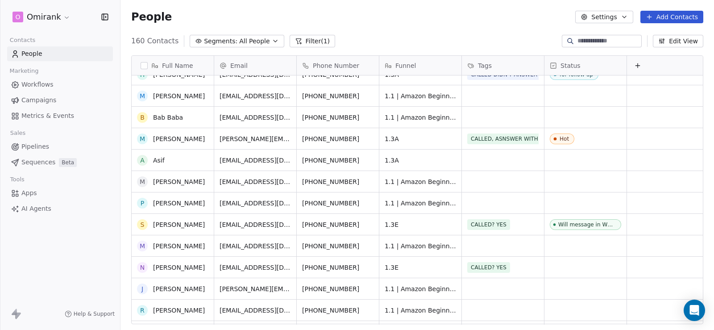
scroll to position [89, 0]
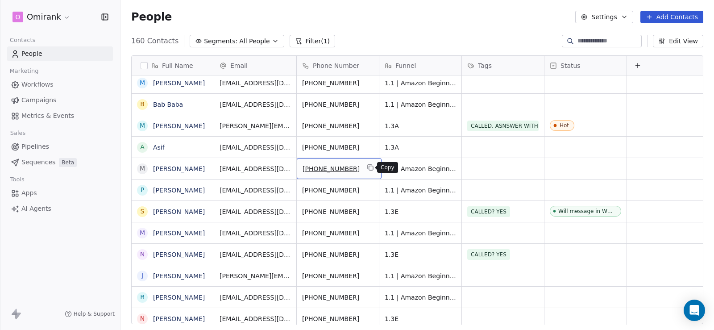
click at [370, 169] on icon "grid" at bounding box center [371, 168] width 4 height 4
click at [184, 172] on link "[PERSON_NAME]" at bounding box center [179, 168] width 52 height 7
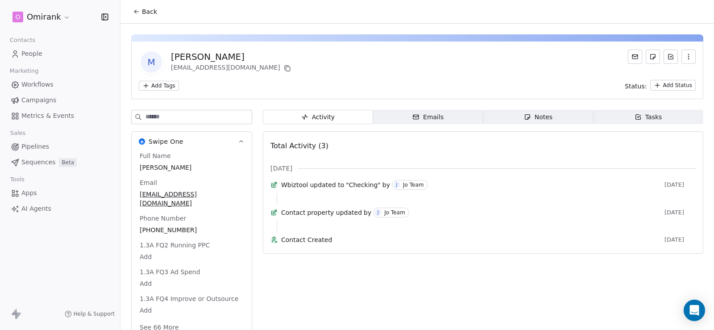
click at [525, 115] on icon "button" at bounding box center [527, 117] width 5 height 5
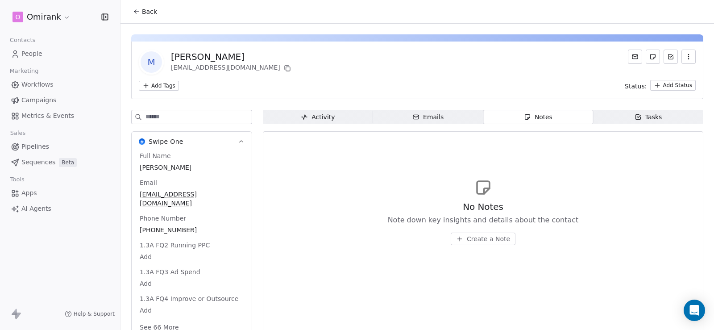
click at [463, 240] on button "Create a Note" at bounding box center [483, 239] width 65 height 12
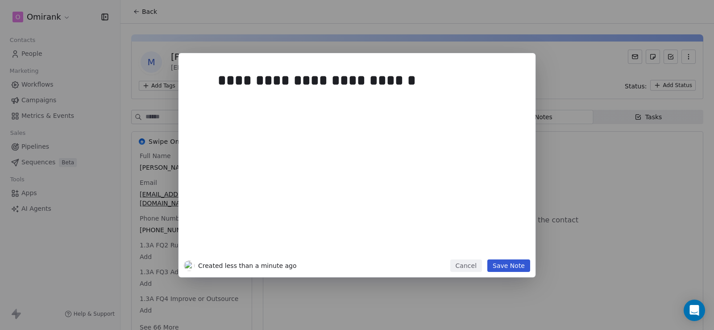
click at [512, 259] on button "Save Note" at bounding box center [508, 265] width 43 height 12
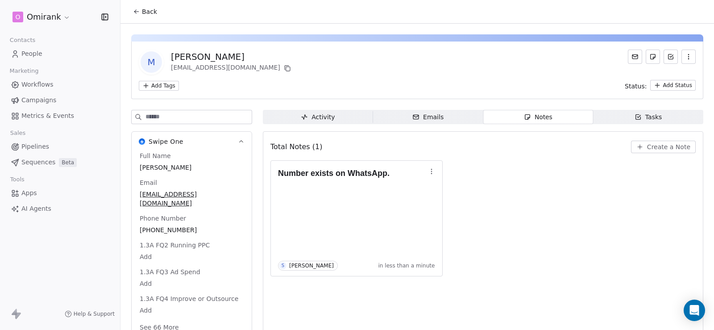
click at [141, 10] on button "Back" at bounding box center [145, 12] width 35 height 16
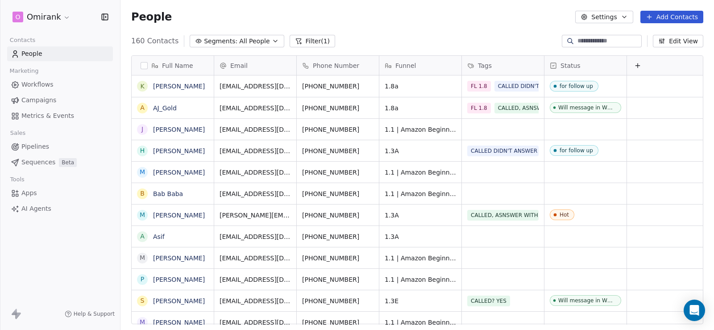
scroll to position [284, 587]
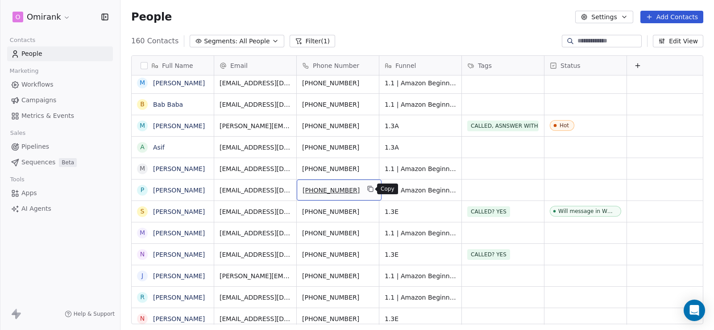
click at [367, 191] on icon "grid" at bounding box center [370, 188] width 7 height 7
click at [173, 191] on link "[PERSON_NAME]" at bounding box center [179, 190] width 52 height 7
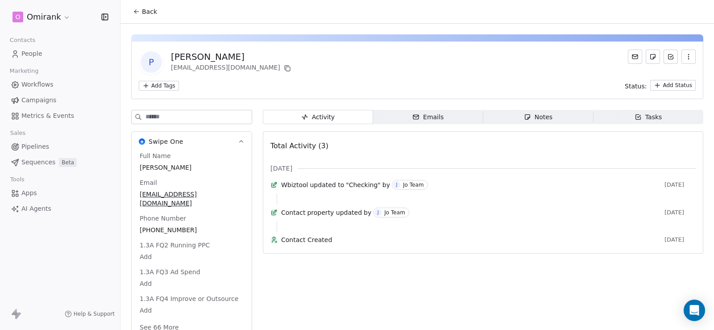
click at [503, 116] on span "Notes Notes" at bounding box center [538, 117] width 110 height 14
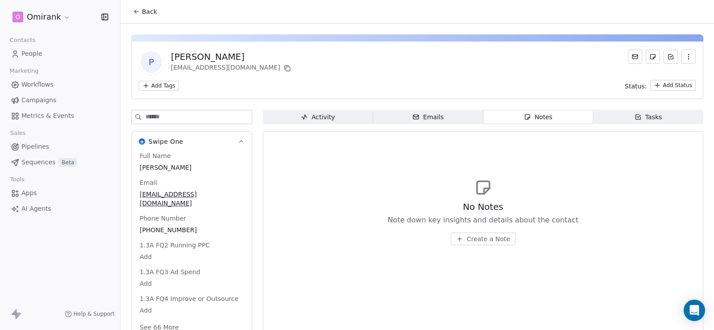
click at [471, 230] on div "No Notes Note down key insights and details about the contact Create a Note" at bounding box center [483, 222] width 191 height 45
click at [471, 236] on span "Create a Note" at bounding box center [488, 238] width 43 height 9
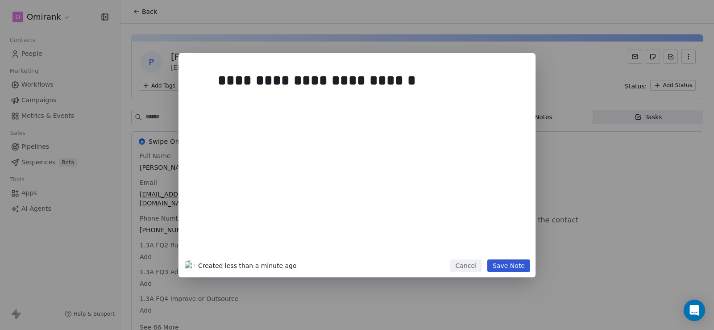
click at [520, 263] on button "Save Note" at bounding box center [508, 265] width 43 height 12
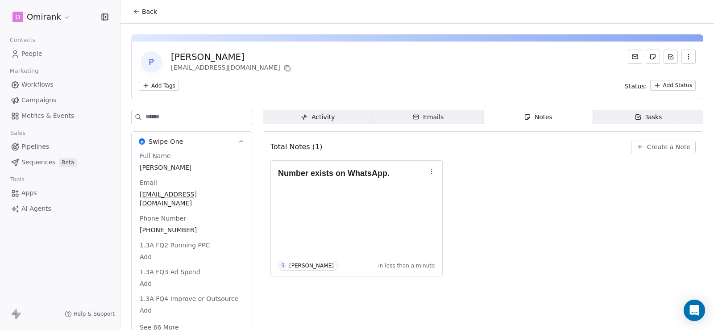
click at [141, 7] on button "Back" at bounding box center [145, 12] width 35 height 16
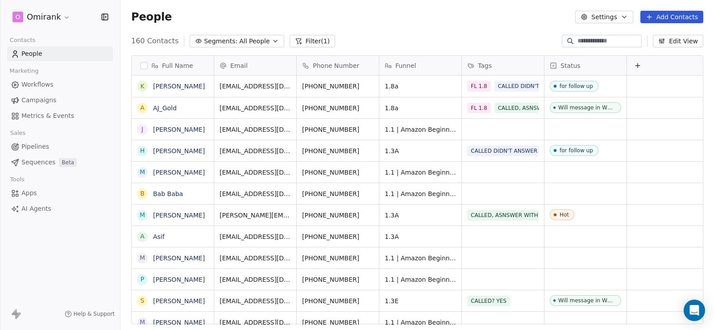
scroll to position [284, 587]
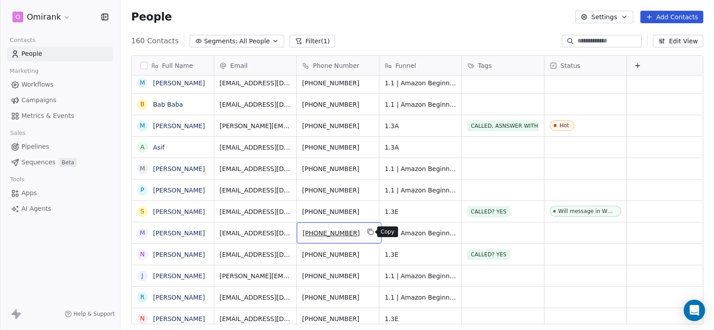
click at [367, 229] on icon "grid" at bounding box center [370, 231] width 7 height 7
click at [191, 236] on link "[PERSON_NAME]" at bounding box center [179, 232] width 52 height 7
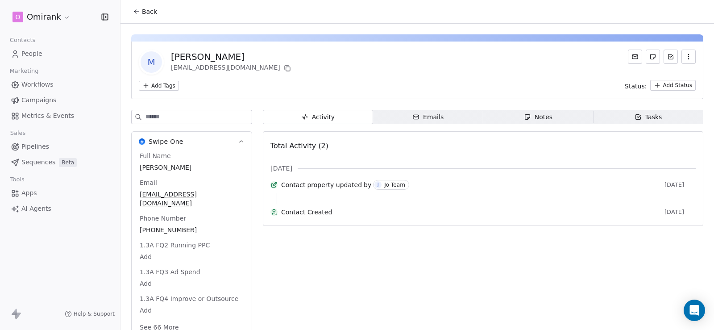
click at [528, 116] on div "Notes" at bounding box center [538, 116] width 29 height 9
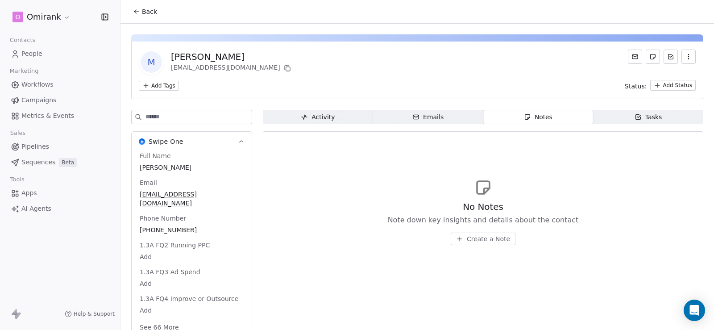
click at [481, 238] on span "Create a Note" at bounding box center [488, 238] width 43 height 9
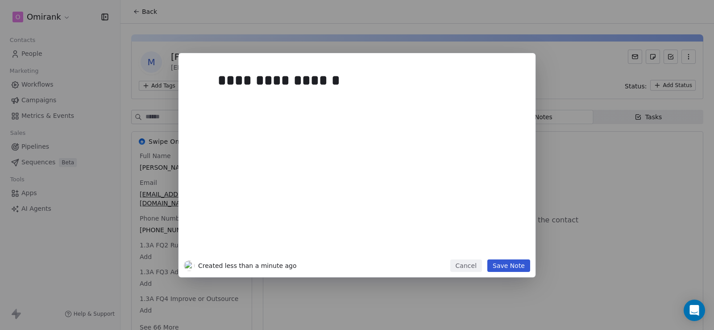
click at [503, 266] on button "Save Note" at bounding box center [508, 265] width 43 height 12
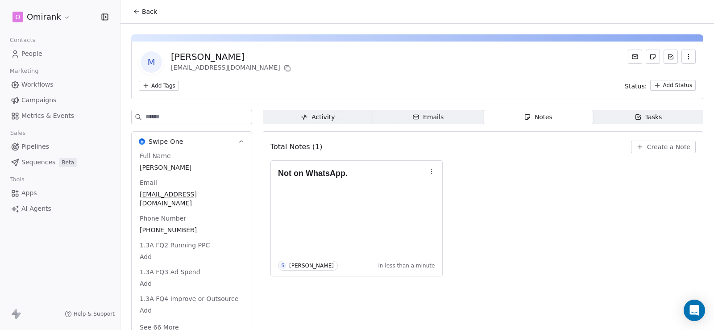
click at [149, 14] on span "Back" at bounding box center [149, 11] width 15 height 9
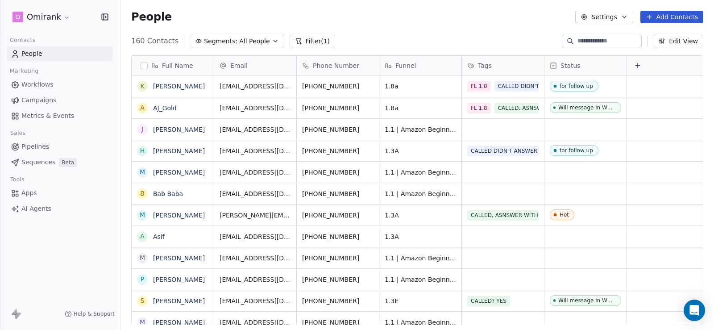
scroll to position [284, 587]
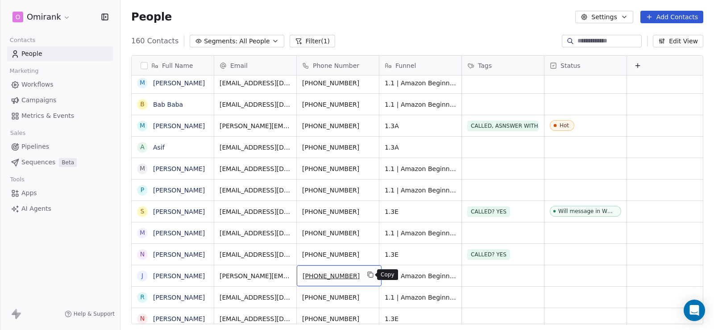
click at [367, 274] on icon "grid" at bounding box center [370, 274] width 7 height 7
click at [175, 275] on link "[PERSON_NAME]" at bounding box center [179, 275] width 52 height 7
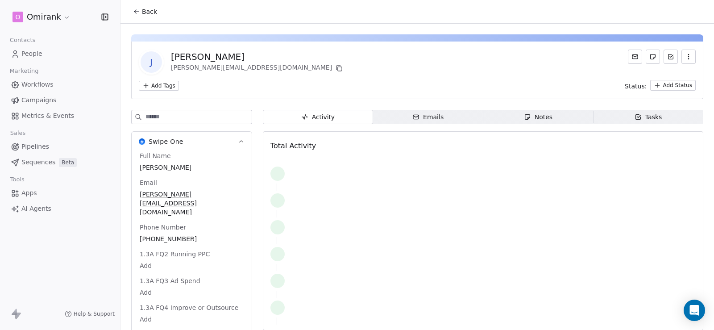
click at [542, 121] on div "Notes" at bounding box center [538, 116] width 29 height 9
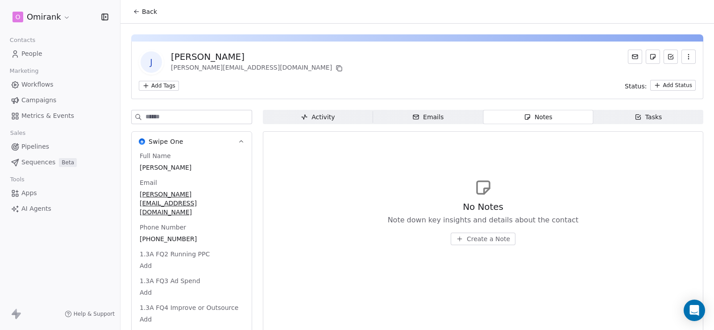
click at [470, 237] on span "Create a Note" at bounding box center [488, 238] width 43 height 9
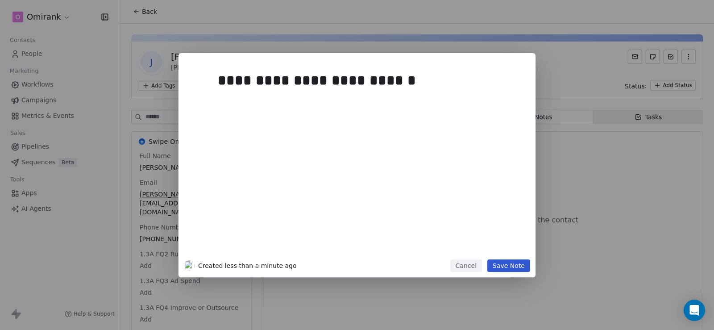
click at [517, 272] on div "**********" at bounding box center [357, 165] width 357 height 224
click at [516, 266] on button "Save Note" at bounding box center [508, 265] width 43 height 12
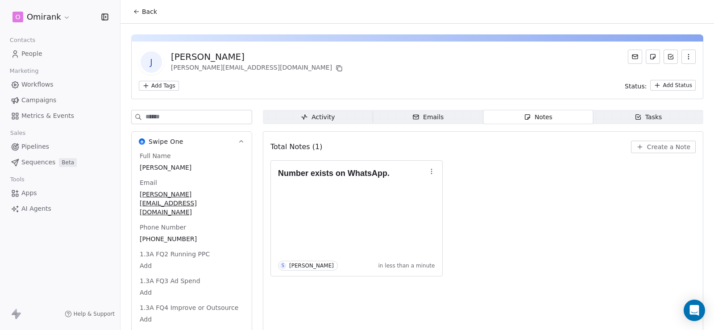
click at [150, 7] on button "Back" at bounding box center [145, 12] width 35 height 16
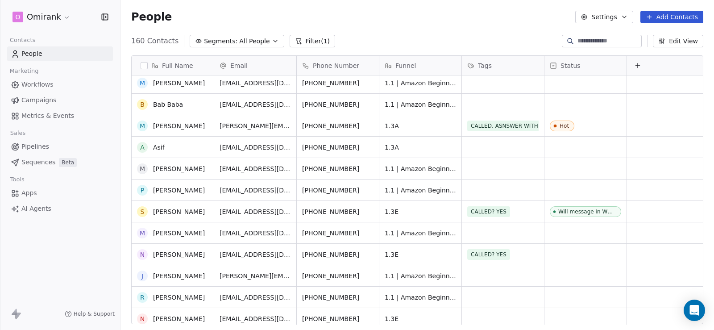
scroll to position [179, 0]
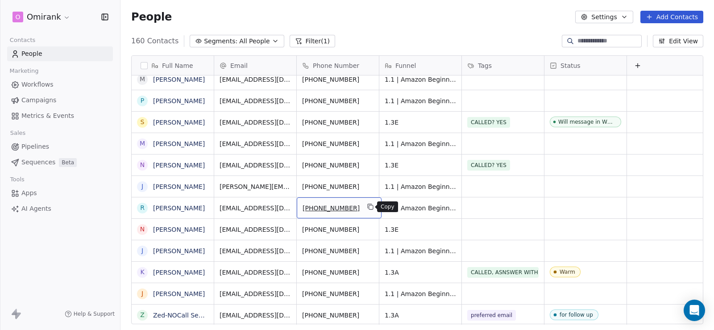
click at [370, 206] on icon "grid" at bounding box center [370, 206] width 7 height 7
click at [176, 208] on link "[PERSON_NAME]" at bounding box center [179, 207] width 52 height 7
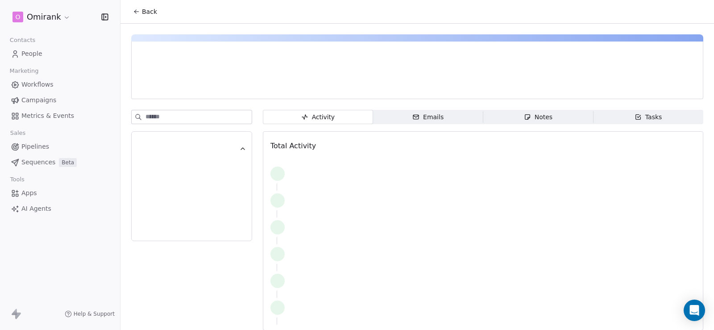
click at [525, 115] on icon "button" at bounding box center [527, 117] width 5 height 5
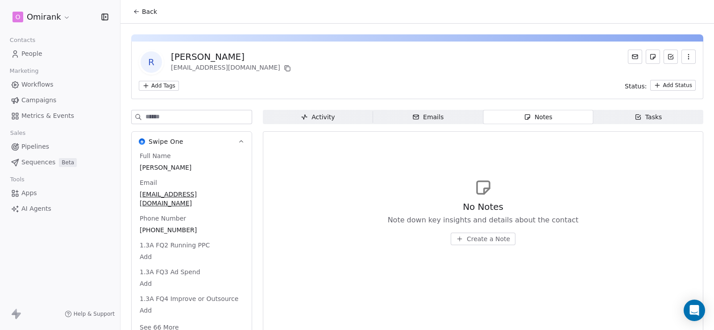
click at [492, 234] on button "Create a Note" at bounding box center [483, 239] width 65 height 12
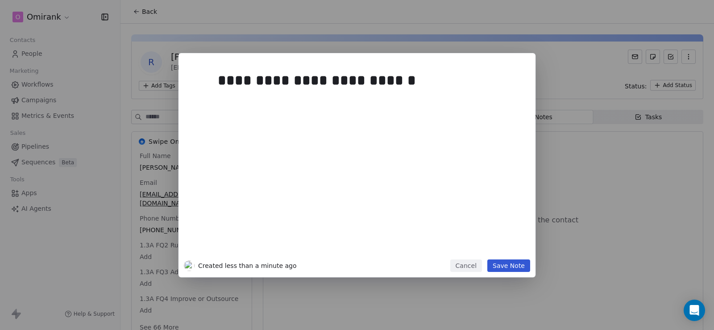
click at [511, 270] on button "Save Note" at bounding box center [508, 265] width 43 height 12
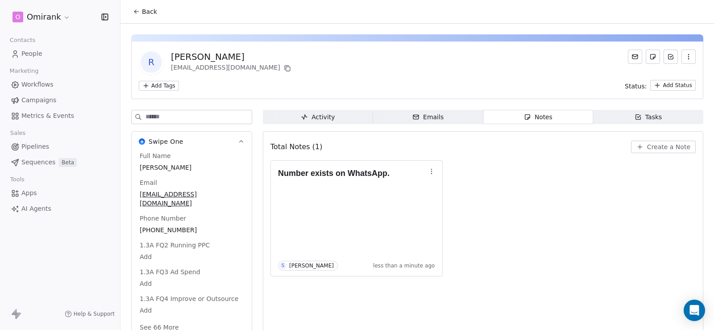
click at [145, 12] on span "Back" at bounding box center [149, 11] width 15 height 9
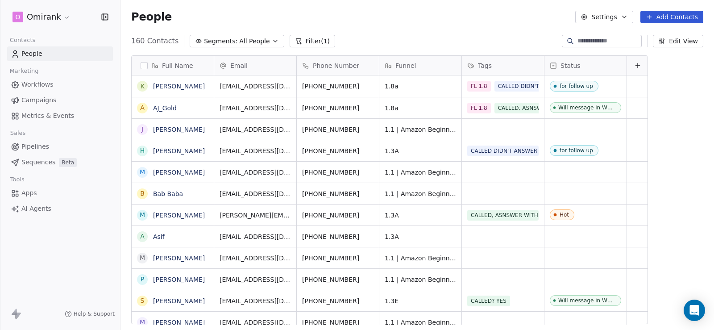
scroll to position [284, 587]
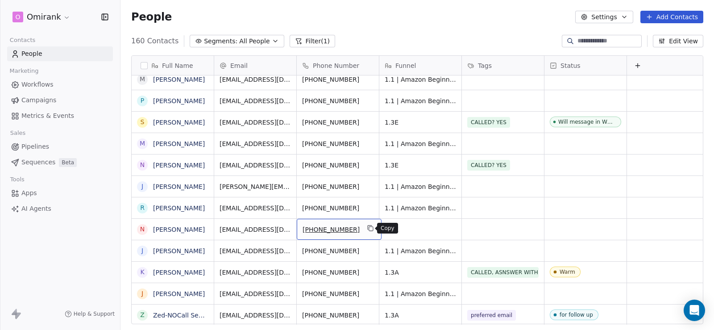
click at [369, 229] on icon "grid" at bounding box center [371, 229] width 4 height 4
click at [181, 230] on link "[PERSON_NAME]" at bounding box center [179, 229] width 52 height 7
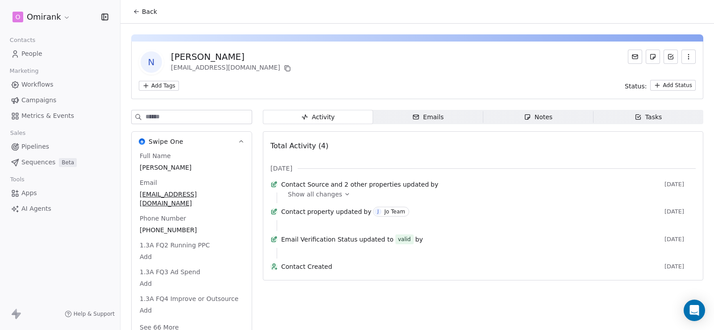
click at [527, 116] on icon "button" at bounding box center [527, 116] width 7 height 7
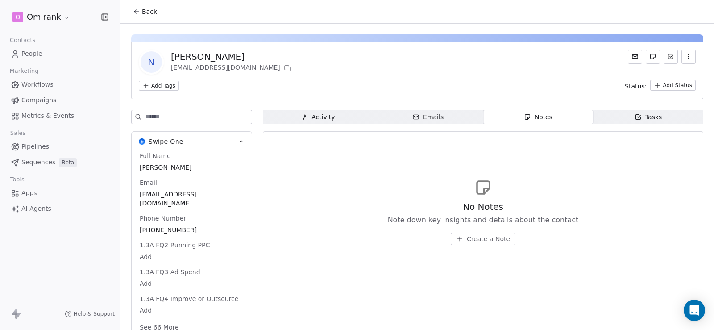
click at [485, 239] on span "Create a Note" at bounding box center [488, 238] width 43 height 9
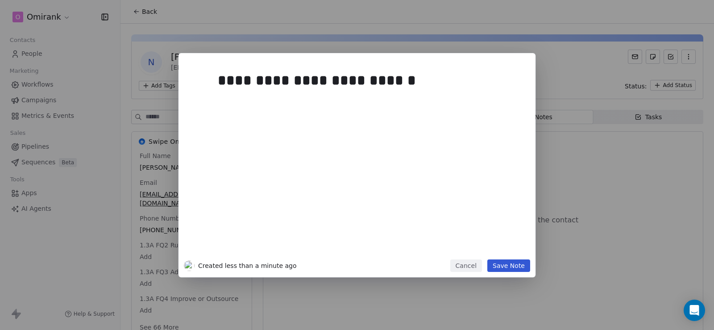
click at [501, 264] on button "Save Note" at bounding box center [508, 265] width 43 height 12
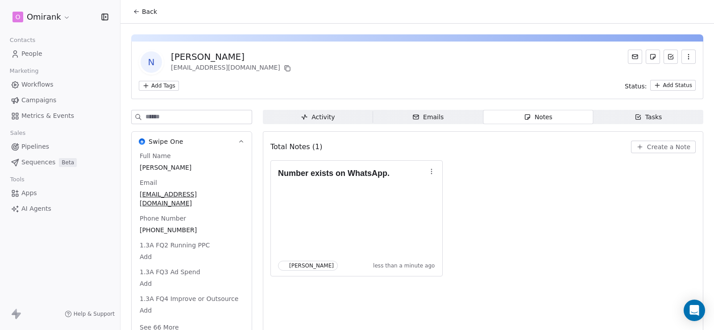
click at [135, 9] on icon at bounding box center [136, 11] width 7 height 7
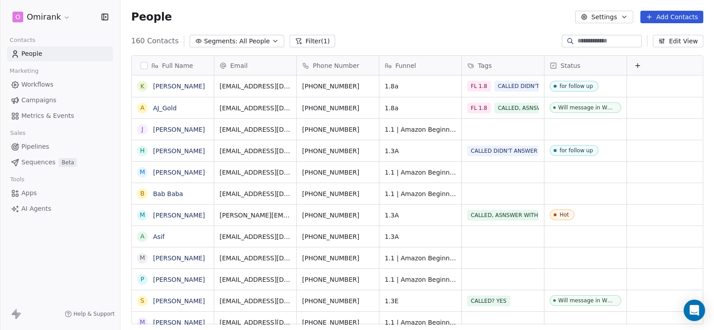
scroll to position [284, 587]
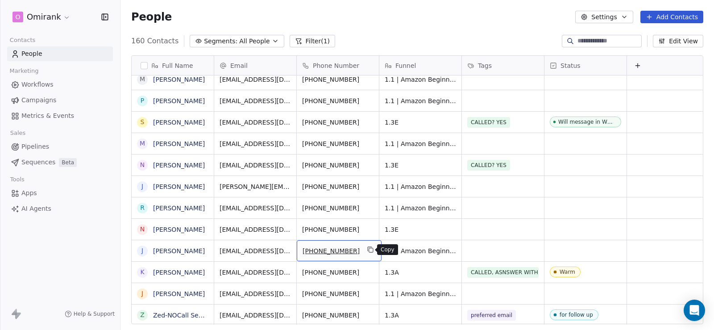
click at [367, 251] on icon "grid" at bounding box center [370, 249] width 7 height 7
click at [178, 252] on link "[PERSON_NAME]" at bounding box center [179, 250] width 52 height 7
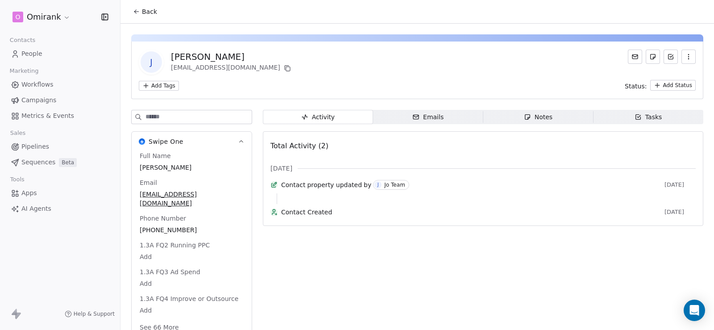
click at [528, 120] on div "Notes" at bounding box center [538, 116] width 29 height 9
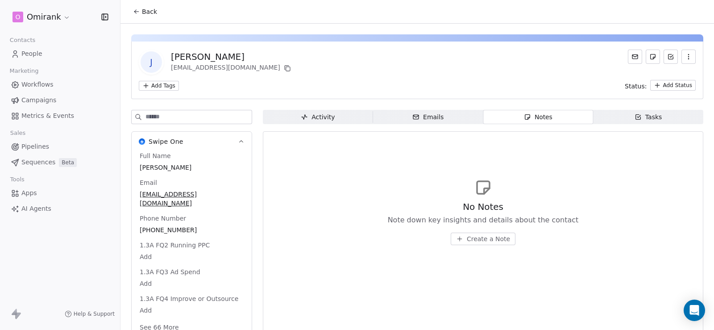
click at [468, 238] on span "Create a Note" at bounding box center [488, 238] width 43 height 9
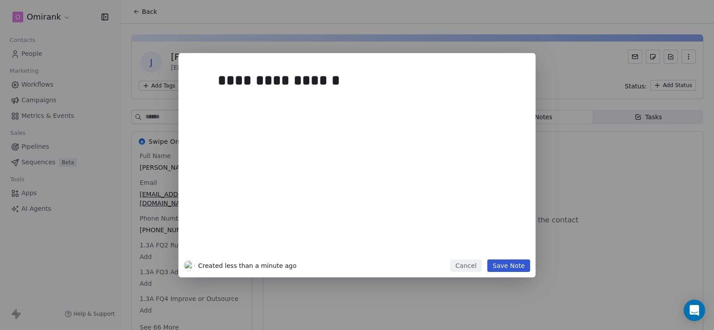
click at [504, 264] on button "Save Note" at bounding box center [508, 265] width 43 height 12
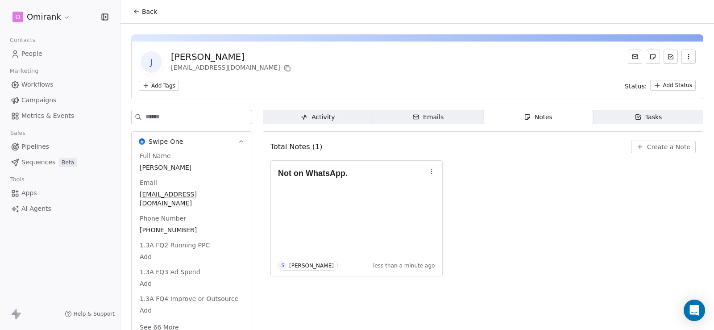
click at [150, 14] on span "Back" at bounding box center [149, 11] width 15 height 9
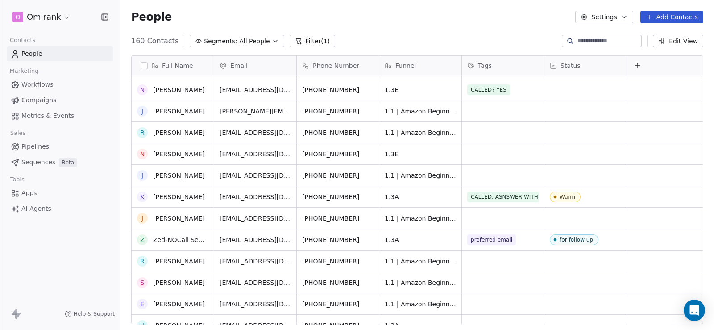
scroll to position [268, 0]
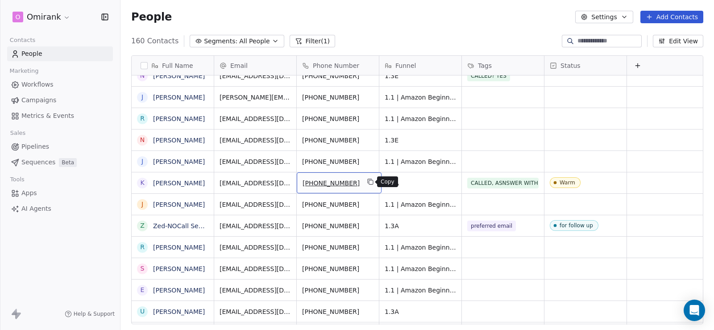
click at [370, 181] on icon "grid" at bounding box center [371, 182] width 4 height 4
click at [174, 183] on link "[PERSON_NAME]" at bounding box center [179, 182] width 52 height 7
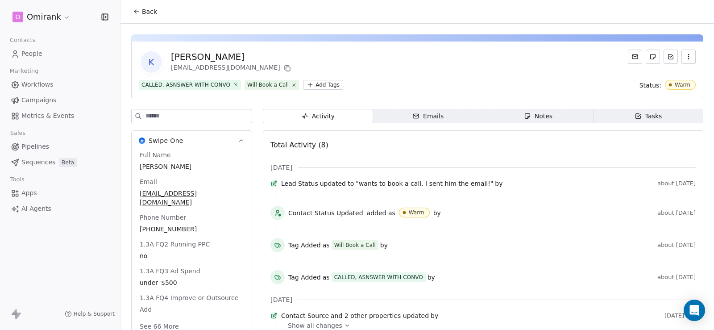
click at [562, 119] on span "Notes Notes" at bounding box center [538, 116] width 110 height 14
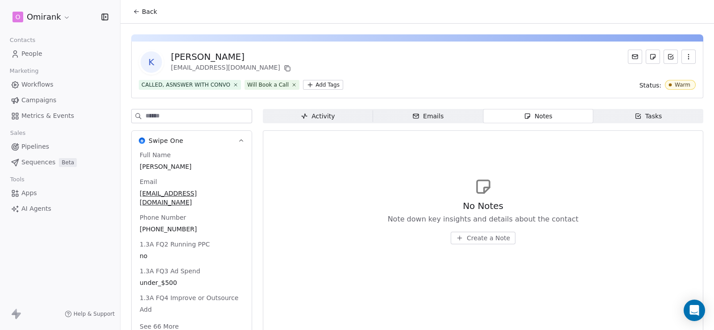
click at [493, 244] on button "Create a Note" at bounding box center [483, 238] width 65 height 12
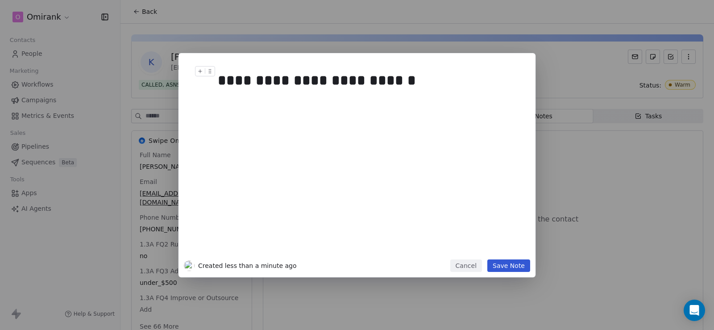
click at [517, 263] on button "Save Note" at bounding box center [508, 265] width 43 height 12
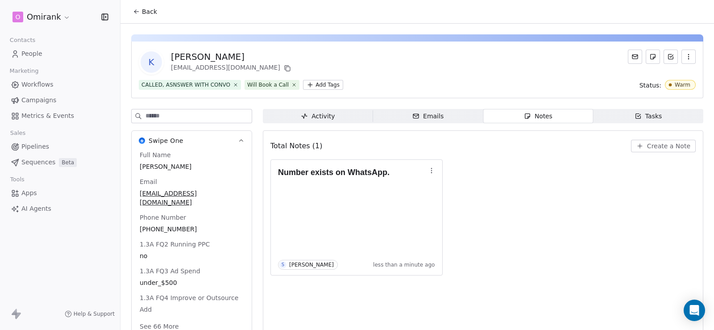
click at [149, 8] on span "Back" at bounding box center [149, 11] width 15 height 9
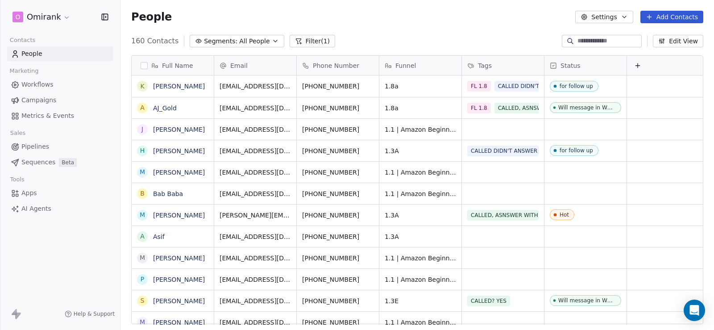
scroll to position [284, 587]
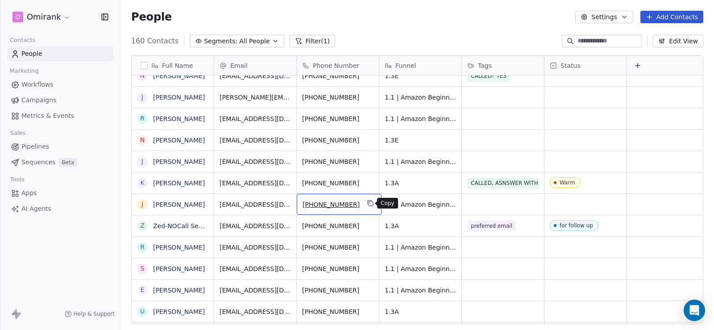
click at [369, 202] on icon "grid" at bounding box center [371, 204] width 4 height 4
click at [173, 203] on link "[PERSON_NAME]" at bounding box center [179, 204] width 52 height 7
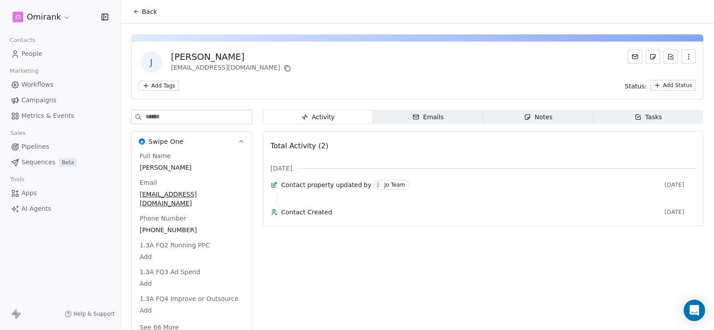
click at [542, 116] on div "Notes" at bounding box center [538, 116] width 29 height 9
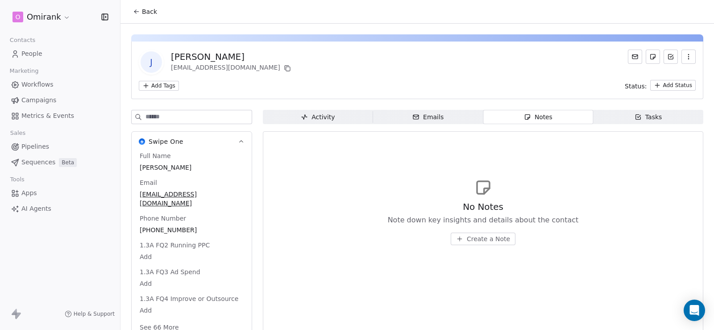
click at [473, 243] on span "Create a Note" at bounding box center [488, 238] width 43 height 9
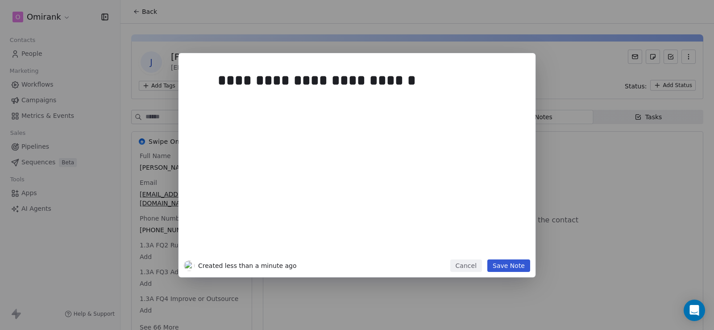
click at [505, 275] on div "**********" at bounding box center [357, 165] width 357 height 224
click at [509, 265] on button "Save Note" at bounding box center [508, 265] width 43 height 12
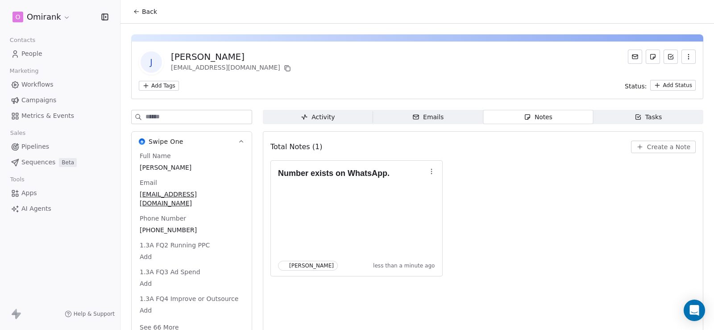
click at [145, 11] on span "Back" at bounding box center [149, 11] width 15 height 9
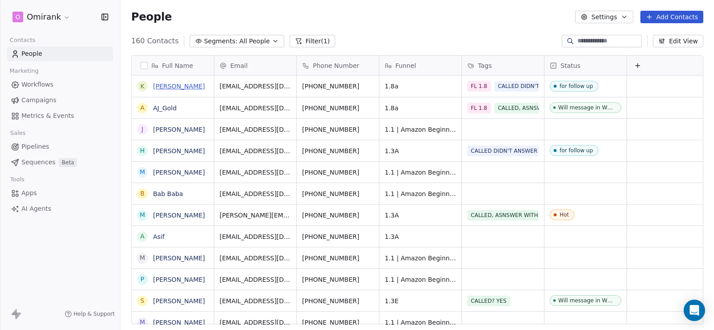
click at [173, 86] on link "[PERSON_NAME]" at bounding box center [179, 86] width 52 height 7
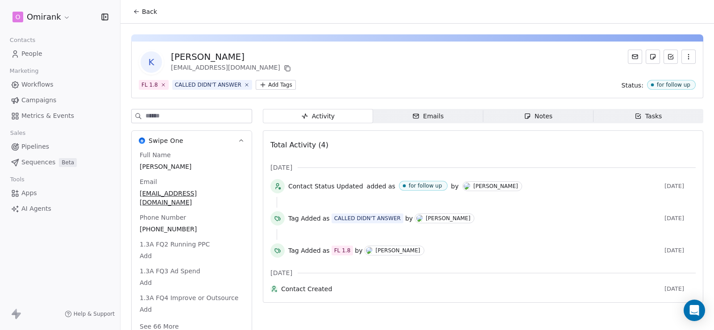
click at [531, 117] on div "Notes" at bounding box center [538, 116] width 29 height 9
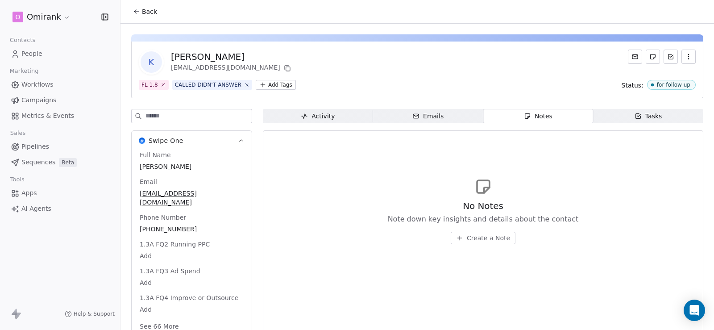
click at [144, 16] on span "Back" at bounding box center [149, 11] width 15 height 9
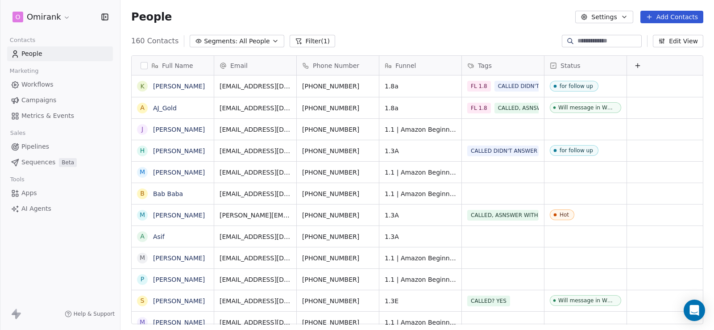
scroll to position [284, 587]
click at [372, 85] on button "grid" at bounding box center [370, 84] width 11 height 11
click at [171, 88] on link "[PERSON_NAME]" at bounding box center [179, 86] width 52 height 7
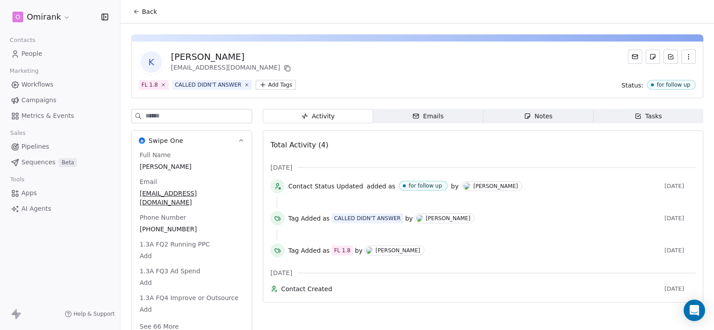
click at [516, 116] on span "Notes Notes" at bounding box center [538, 116] width 110 height 14
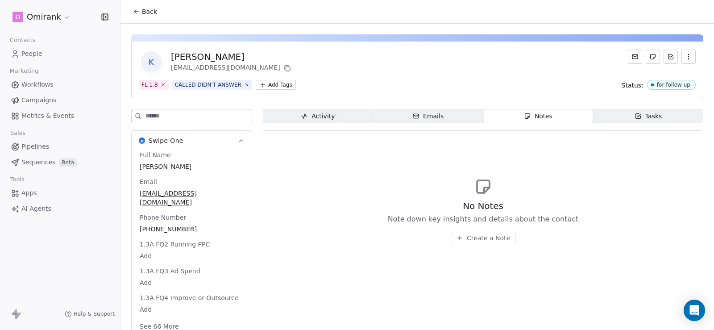
click at [484, 236] on span "Create a Note" at bounding box center [488, 237] width 43 height 9
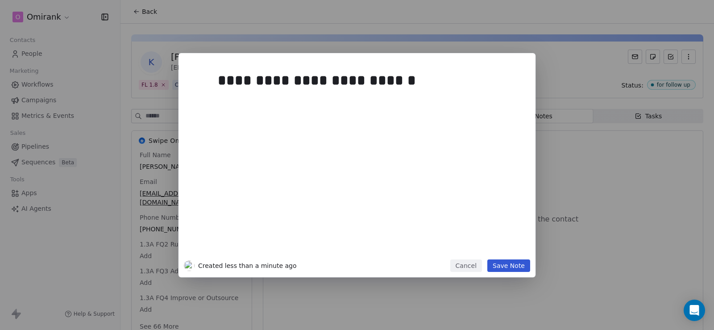
click at [516, 265] on button "Save Note" at bounding box center [508, 265] width 43 height 12
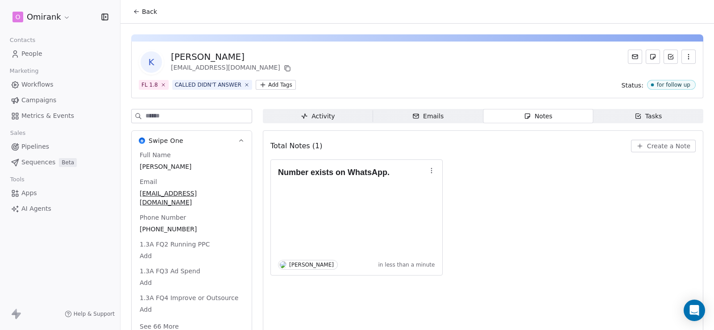
click at [134, 8] on icon at bounding box center [136, 11] width 7 height 7
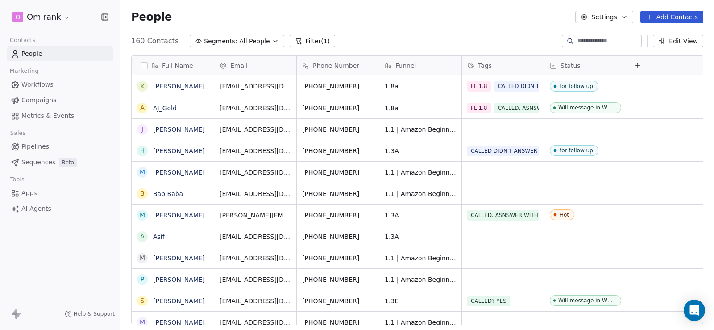
scroll to position [284, 587]
click at [171, 105] on link "AJ_Gold" at bounding box center [165, 107] width 24 height 7
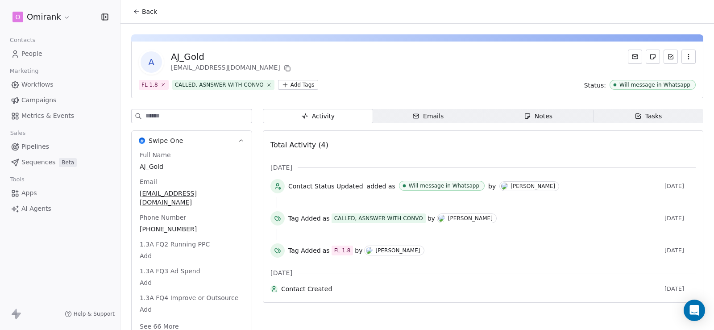
click at [527, 118] on icon "button" at bounding box center [527, 115] width 7 height 7
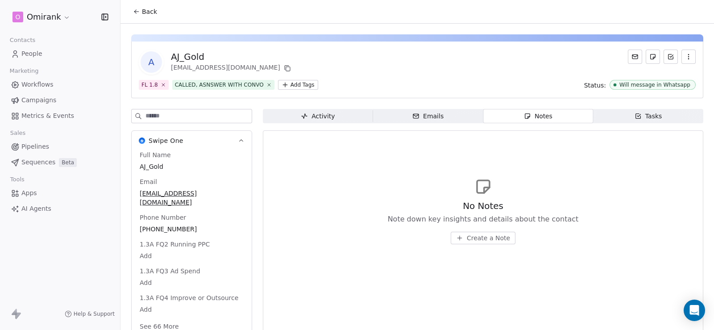
click at [145, 7] on span "Back" at bounding box center [149, 11] width 15 height 9
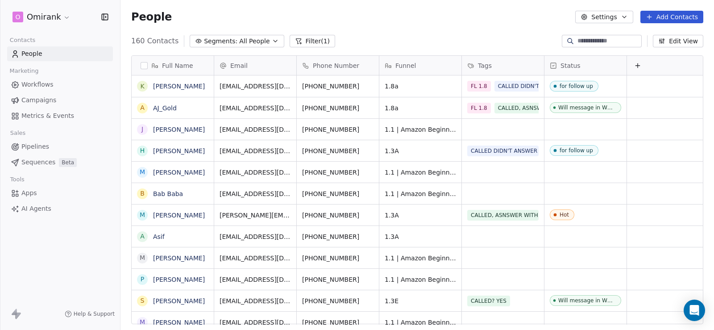
scroll to position [284, 587]
click at [372, 105] on button "grid" at bounding box center [370, 106] width 11 height 11
click at [163, 106] on link "AJ_Gold" at bounding box center [165, 107] width 24 height 7
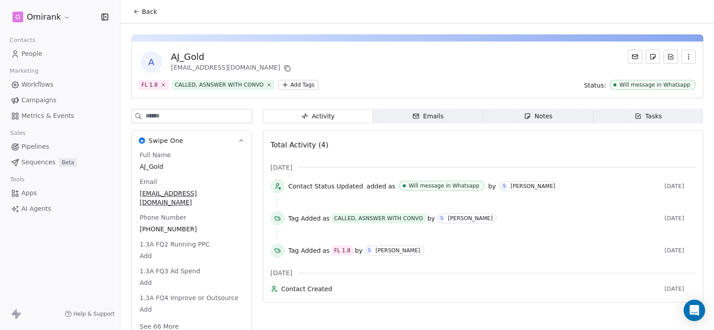
click at [506, 116] on span "Notes Notes" at bounding box center [538, 116] width 110 height 14
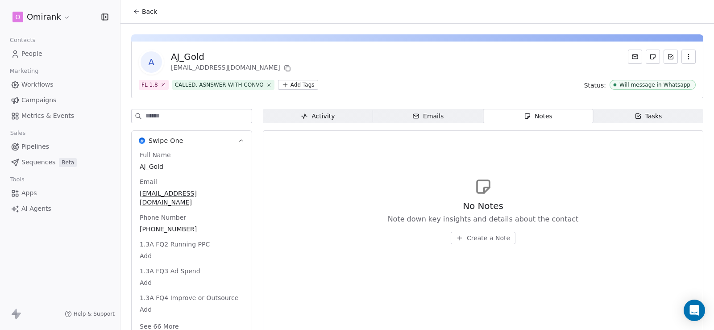
click at [477, 239] on span "Create a Note" at bounding box center [488, 237] width 43 height 9
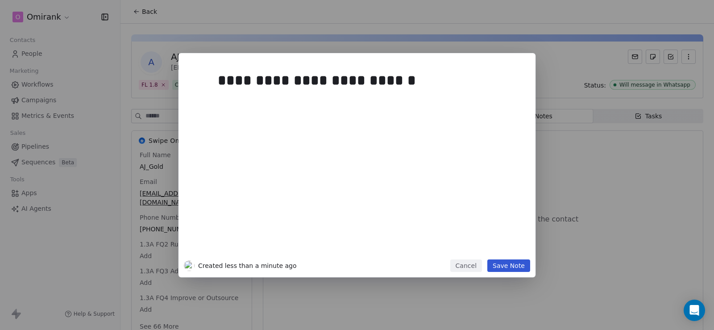
click at [521, 264] on button "Save Note" at bounding box center [508, 265] width 43 height 12
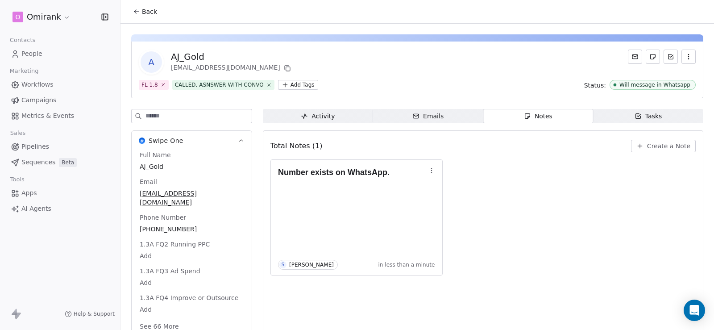
click at [146, 12] on span "Back" at bounding box center [149, 11] width 15 height 9
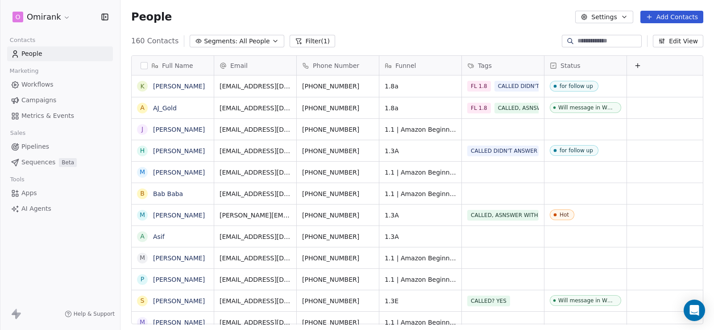
scroll to position [284, 587]
click at [368, 150] on icon "grid" at bounding box center [370, 149] width 7 height 7
click at [183, 149] on link "[PERSON_NAME]" at bounding box center [179, 150] width 52 height 7
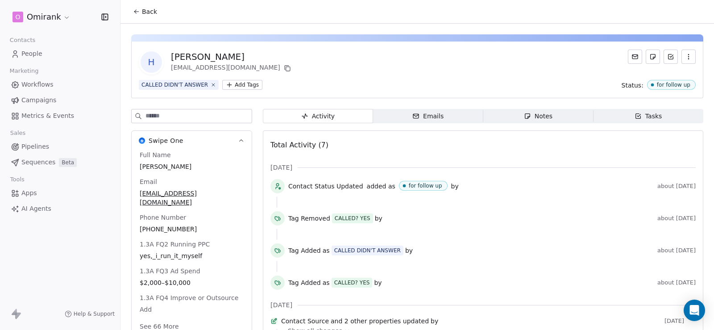
click at [511, 119] on span "Notes Notes" at bounding box center [538, 116] width 110 height 14
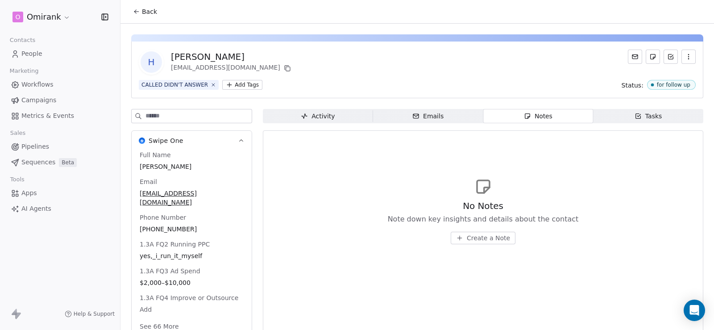
click at [487, 237] on span "Create a Note" at bounding box center [488, 237] width 43 height 9
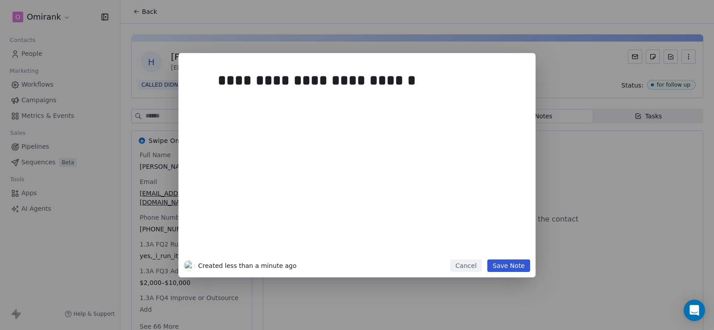
click at [516, 265] on button "Save Note" at bounding box center [508, 265] width 43 height 12
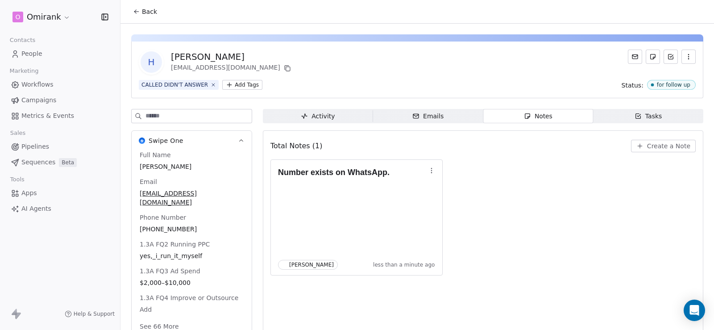
click at [146, 10] on span "Back" at bounding box center [149, 11] width 15 height 9
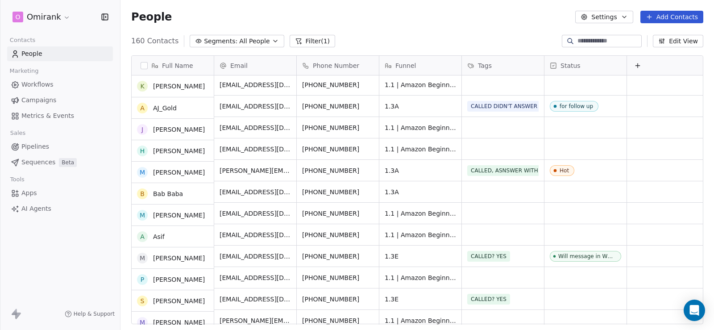
scroll to position [45, 0]
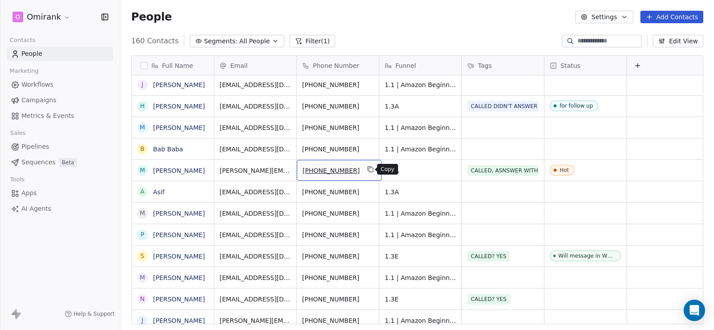
click at [368, 169] on icon "grid" at bounding box center [370, 169] width 7 height 7
click at [183, 171] on link "[PERSON_NAME]" at bounding box center [179, 170] width 52 height 7
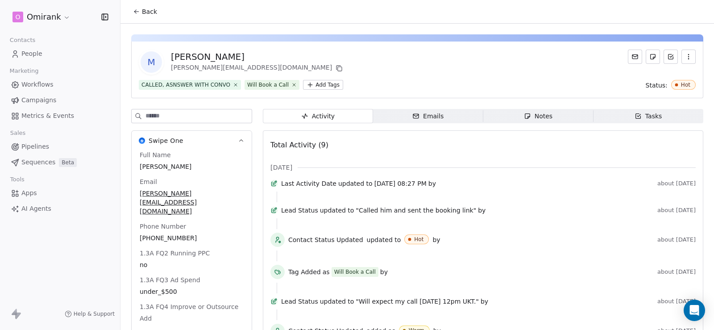
click at [505, 116] on span "Notes Notes" at bounding box center [538, 116] width 110 height 14
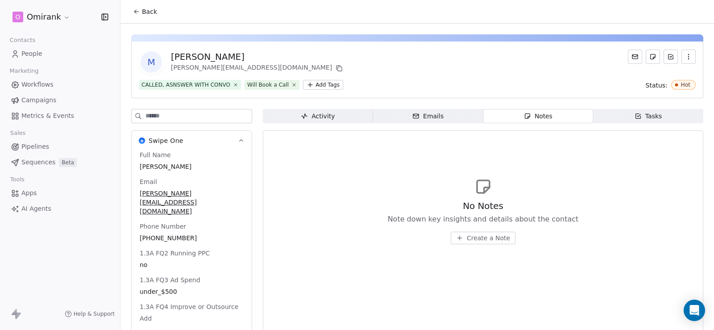
click at [484, 237] on span "Create a Note" at bounding box center [488, 237] width 43 height 9
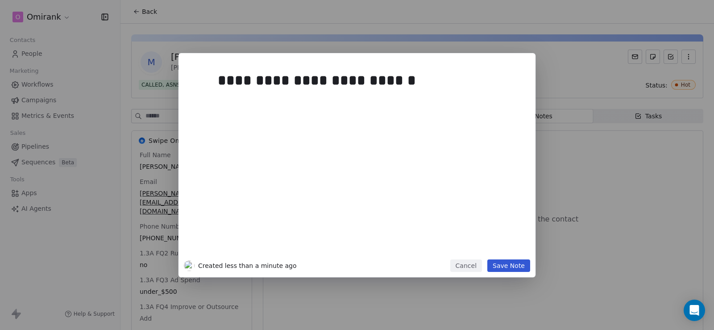
click at [512, 262] on button "Save Note" at bounding box center [508, 265] width 43 height 12
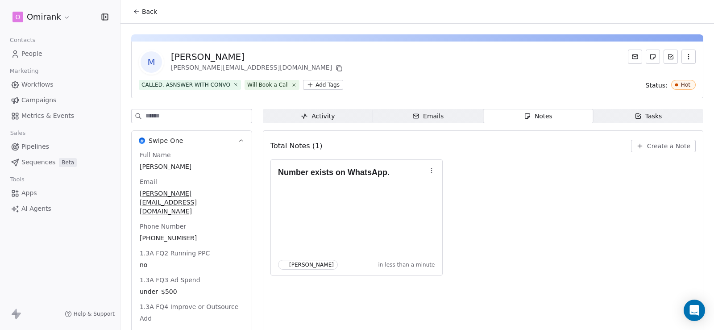
click at [149, 8] on span "Back" at bounding box center [149, 11] width 15 height 9
click at [148, 12] on span "Back" at bounding box center [149, 11] width 15 height 9
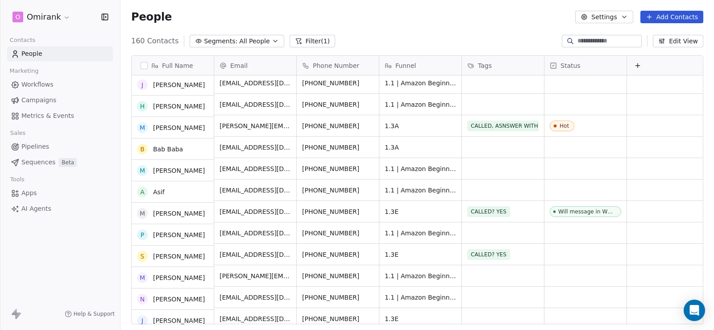
scroll to position [89, 0]
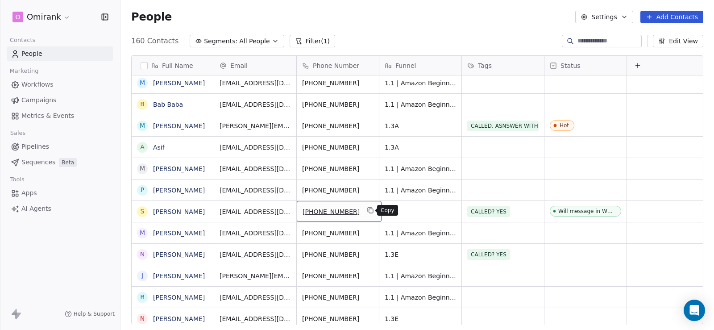
click at [369, 210] on icon "grid" at bounding box center [370, 210] width 7 height 7
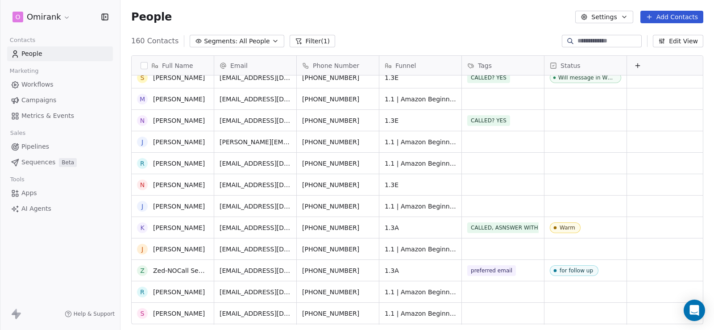
scroll to position [357, 0]
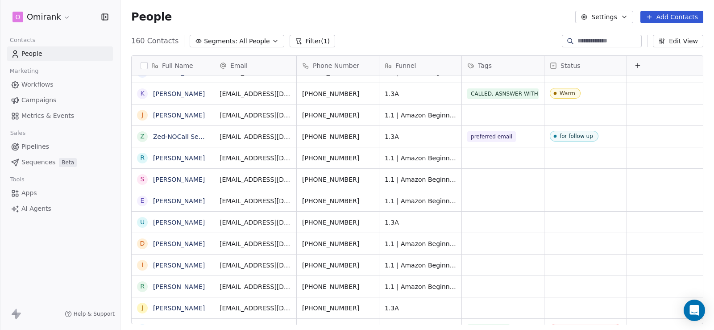
click at [255, 40] on span "All People" at bounding box center [254, 41] width 30 height 9
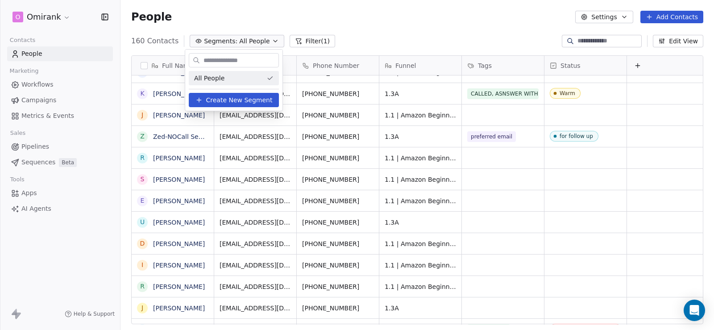
click at [316, 37] on html "O Omirank Contacts People Marketing Workflows Campaigns Metrics & Events Sales …" at bounding box center [357, 165] width 714 height 330
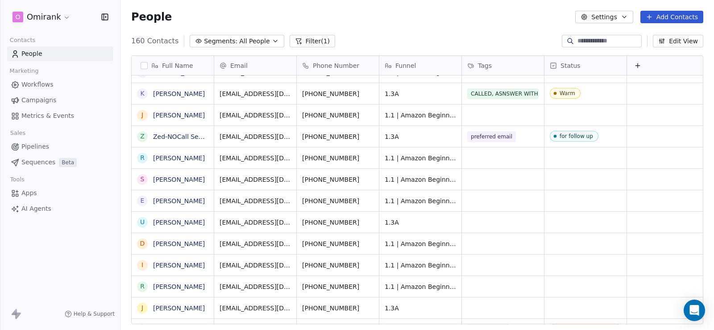
click at [316, 37] on button "Filter (1)" at bounding box center [313, 41] width 46 height 12
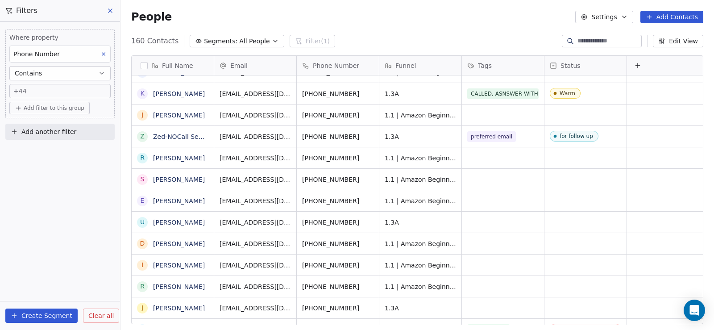
click at [68, 127] on span "Add another filter" at bounding box center [48, 131] width 55 height 9
click at [60, 150] on span "Contact properties" at bounding box center [44, 152] width 58 height 9
